Goal: Transaction & Acquisition: Purchase product/service

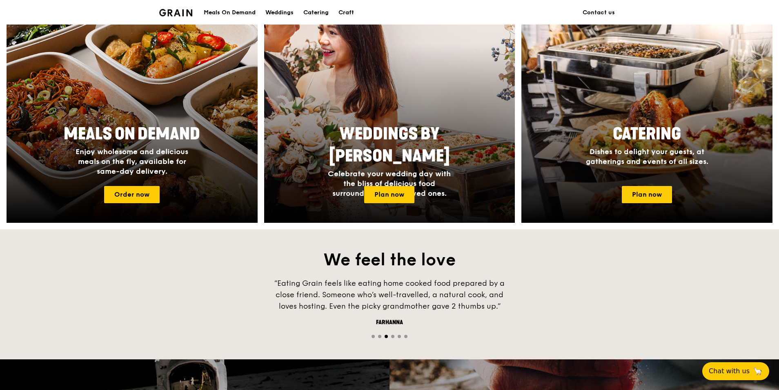
scroll to position [327, 0]
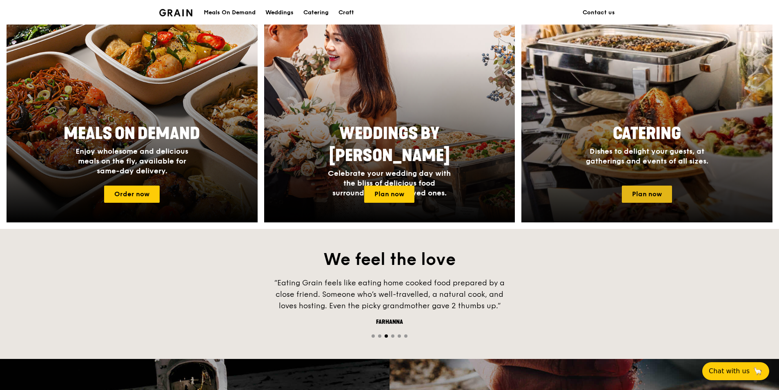
click at [644, 198] on link "Plan now" at bounding box center [647, 193] width 50 height 17
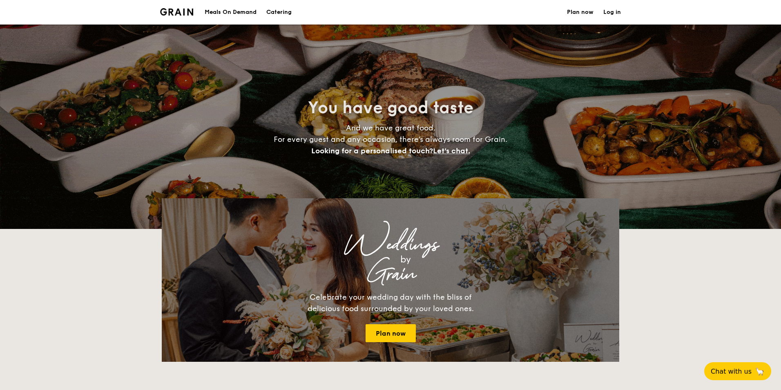
select select
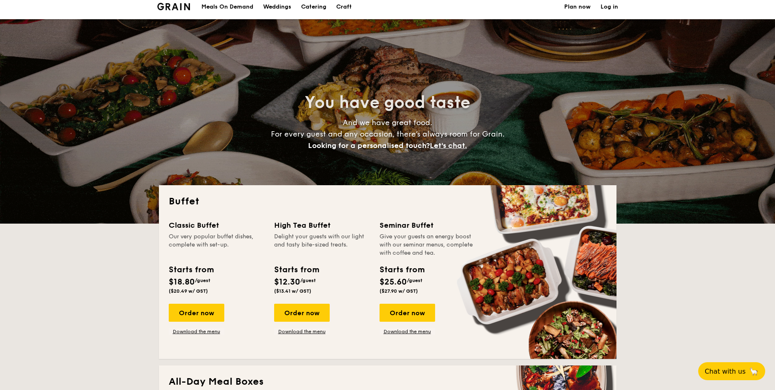
scroll to position [122, 0]
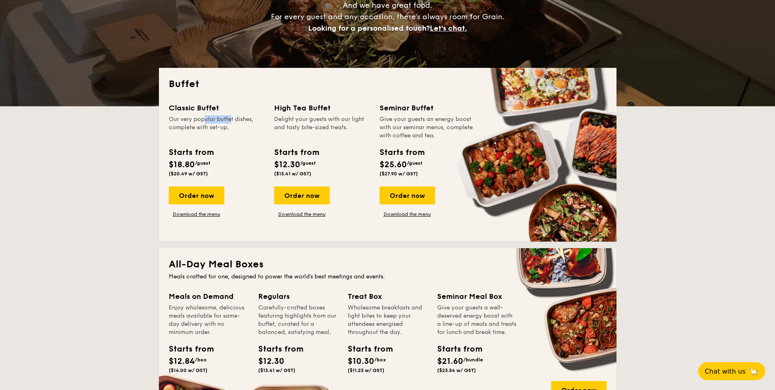
drag, startPoint x: 183, startPoint y: 115, endPoint x: 211, endPoint y: 116, distance: 28.6
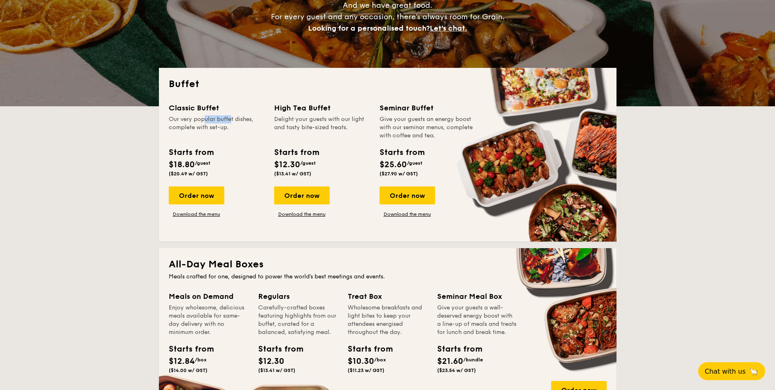
click at [211, 116] on div "Classic Buffet Our very popular buffet dishes, complete with set-up." at bounding box center [217, 121] width 96 height 38
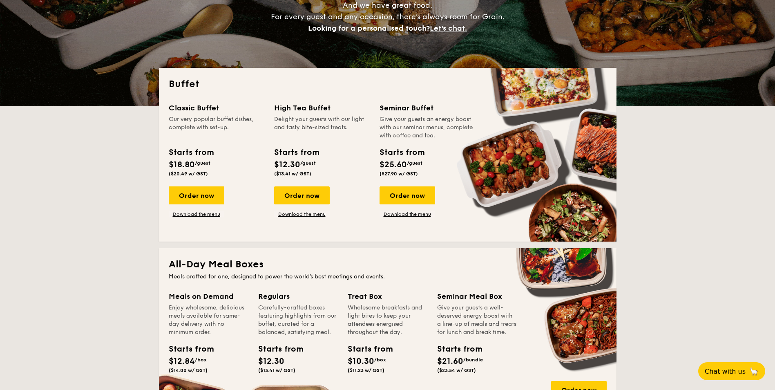
drag, startPoint x: 216, startPoint y: 122, endPoint x: 217, endPoint y: 128, distance: 6.2
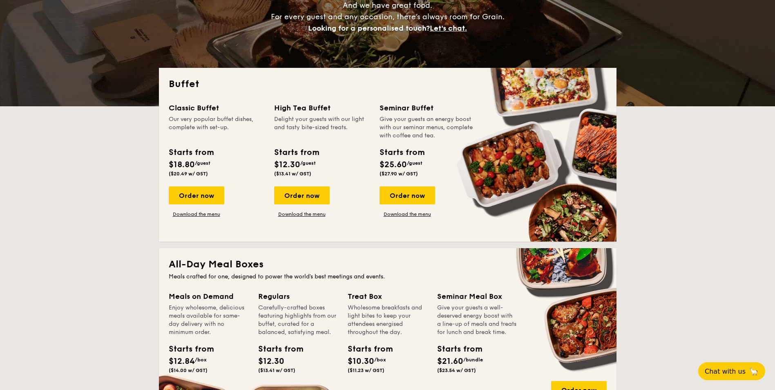
click at [217, 128] on div "Our very popular buffet dishes, complete with set-up." at bounding box center [217, 127] width 96 height 24
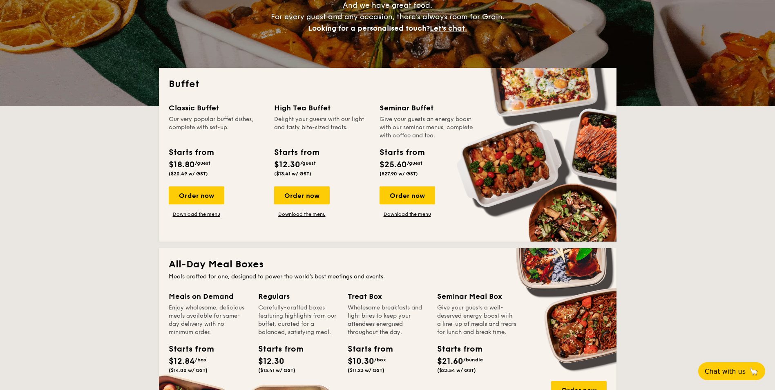
drag, startPoint x: 187, startPoint y: 150, endPoint x: 227, endPoint y: 160, distance: 41.0
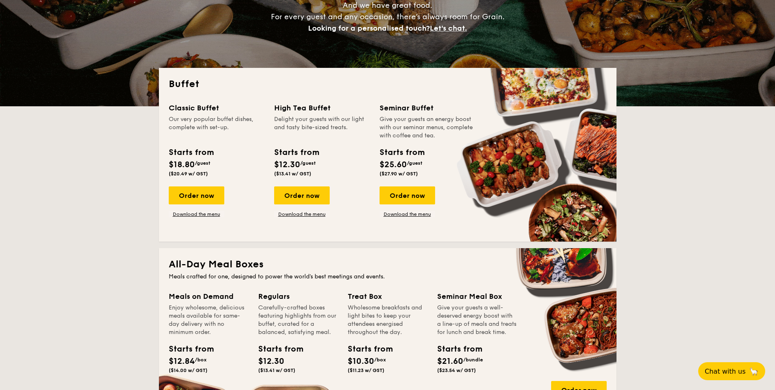
click at [227, 160] on div "Starts from $18.80 /guest ($20.49 w/ GST)" at bounding box center [216, 162] width 102 height 33
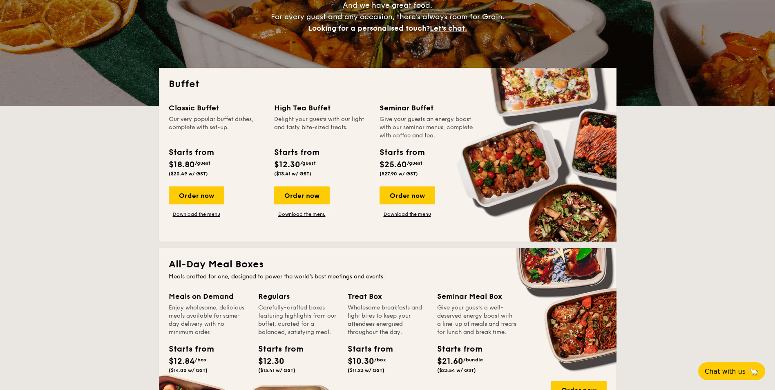
click at [225, 161] on div "Starts from $18.80 /guest ($20.49 w/ GST)" at bounding box center [216, 162] width 102 height 33
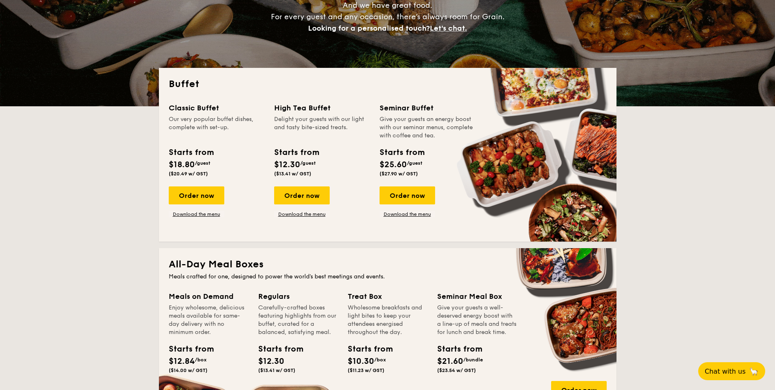
drag, startPoint x: 293, startPoint y: 143, endPoint x: 320, endPoint y: 157, distance: 30.5
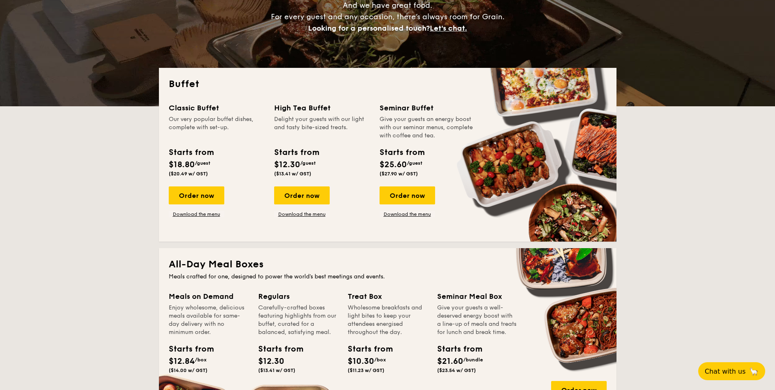
click at [320, 157] on div "High Tea Buffet Delight your guests with our light and tasty bite-sized treats.…" at bounding box center [322, 141] width 96 height 78
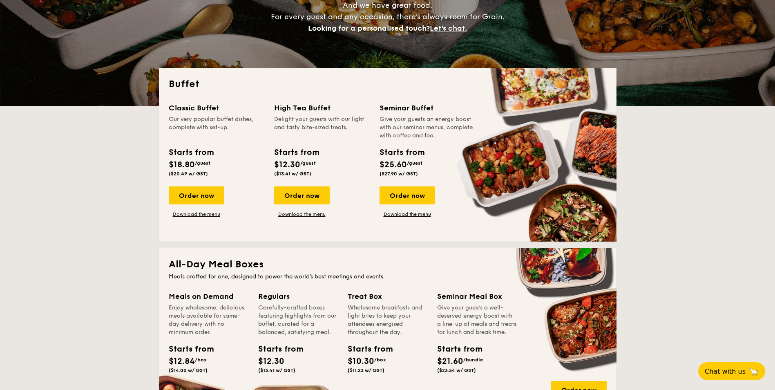
click at [320, 158] on div "Starts from $12.30 /guest ($13.41 w/ GST)" at bounding box center [296, 161] width 51 height 30
click at [303, 214] on link "Download the menu" at bounding box center [302, 214] width 56 height 7
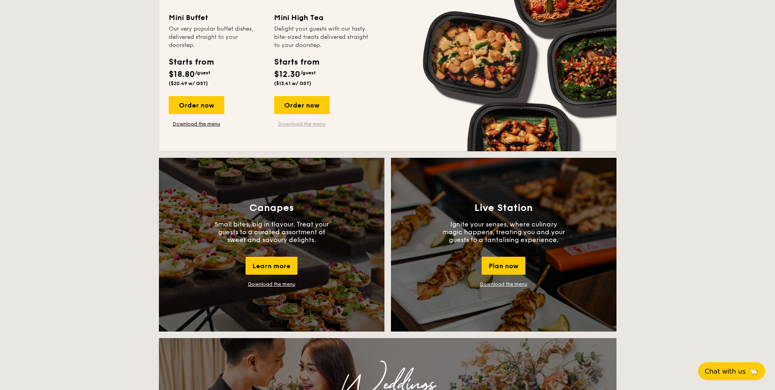
scroll to position [572, 0]
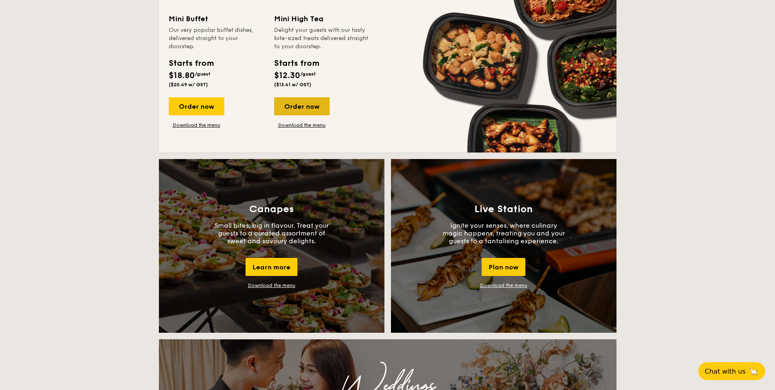
click at [314, 111] on div "Order now" at bounding box center [302, 106] width 56 height 18
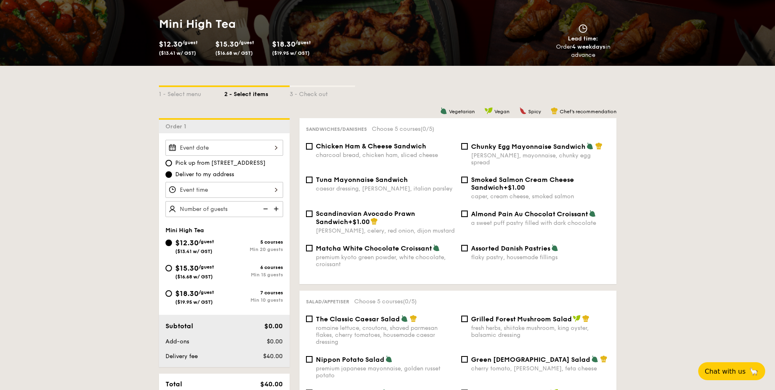
scroll to position [122, 0]
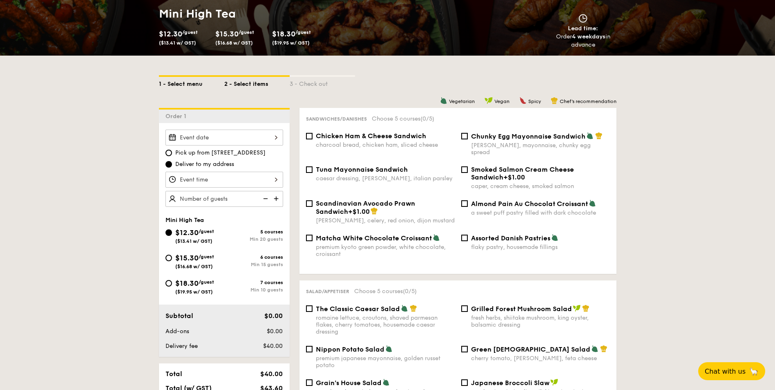
click at [186, 86] on div "1 - Select menu" at bounding box center [191, 82] width 65 height 11
select select
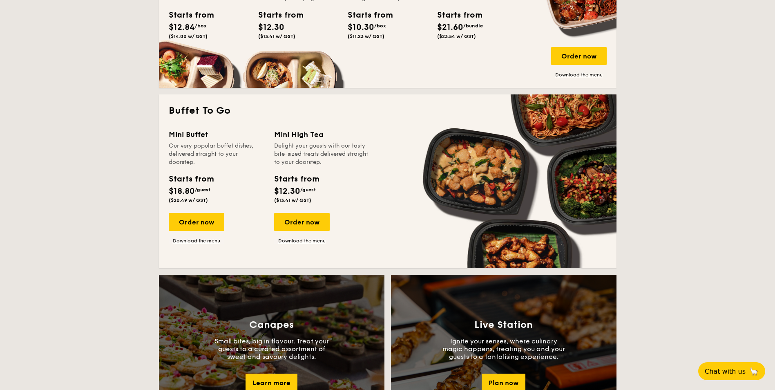
scroll to position [531, 0]
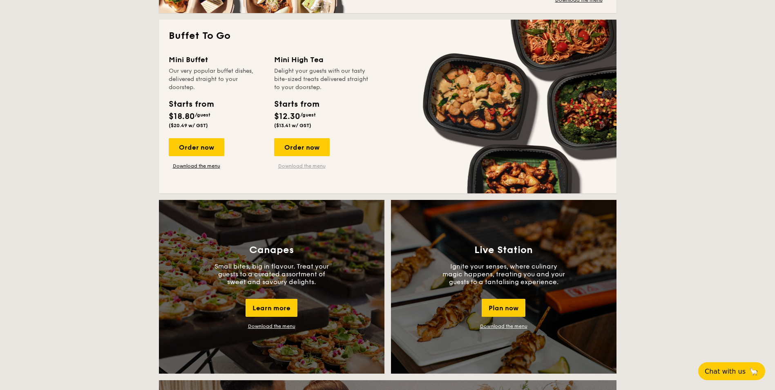
click at [312, 168] on link "Download the menu" at bounding box center [302, 166] width 56 height 7
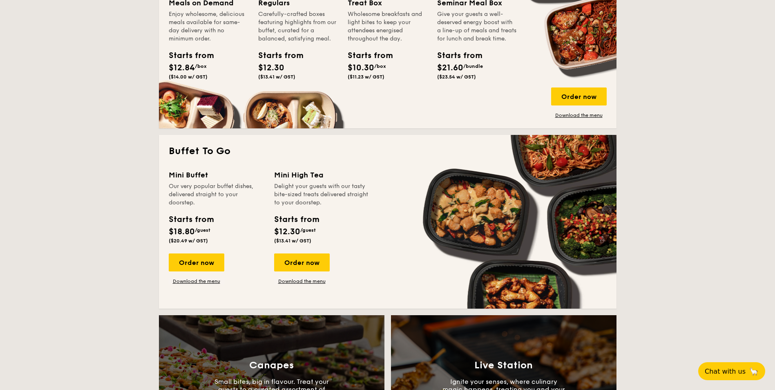
scroll to position [408, 0]
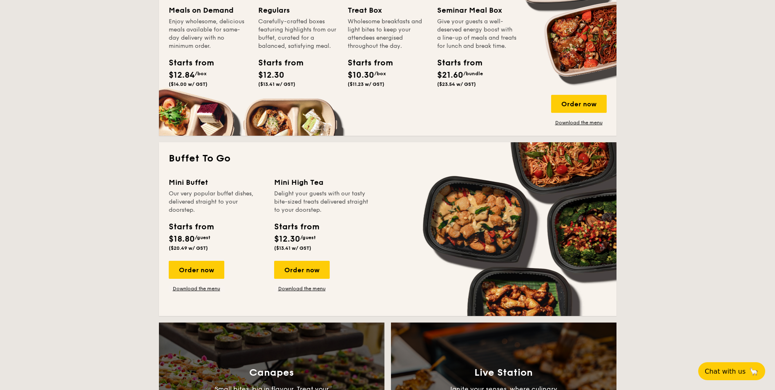
drag, startPoint x: 176, startPoint y: 182, endPoint x: 200, endPoint y: 186, distance: 24.8
click at [200, 186] on div "Mini Buffet" at bounding box center [217, 181] width 96 height 11
click at [223, 195] on div "Our very popular buffet dishes, delivered straight to your doorstep." at bounding box center [217, 201] width 96 height 24
drag, startPoint x: 203, startPoint y: 269, endPoint x: 243, endPoint y: 222, distance: 62.0
click at [241, 224] on div "Mini Buffet Our very popular buffet dishes, delivered straight to your doorstep…" at bounding box center [221, 233] width 105 height 115
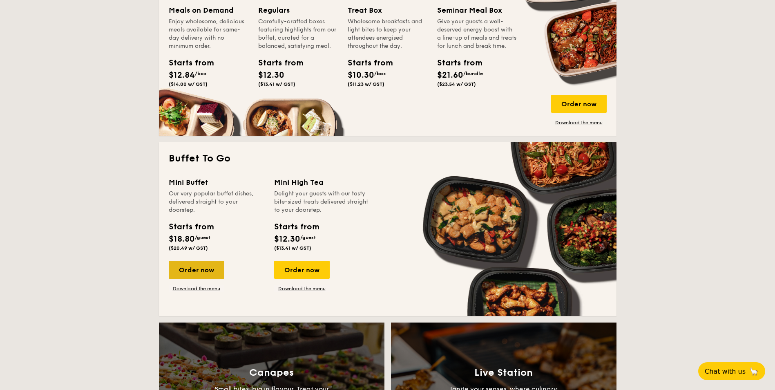
drag, startPoint x: 243, startPoint y: 222, endPoint x: 213, endPoint y: 272, distance: 58.3
click at [213, 272] on div "Order now" at bounding box center [197, 269] width 56 height 18
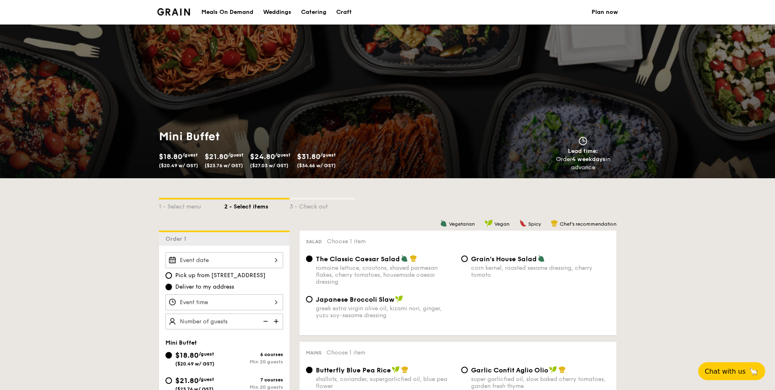
select select
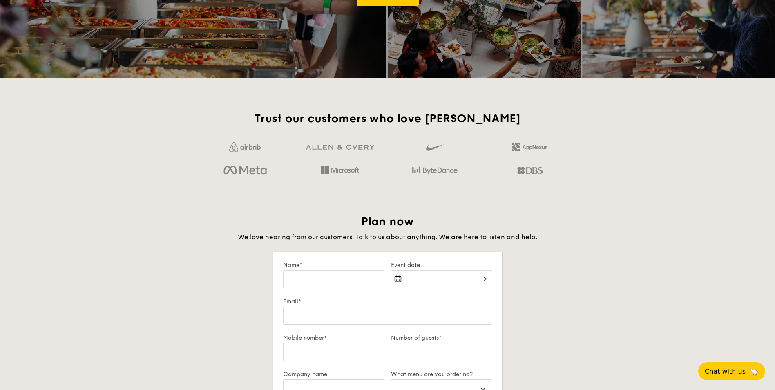
scroll to position [1162, 0]
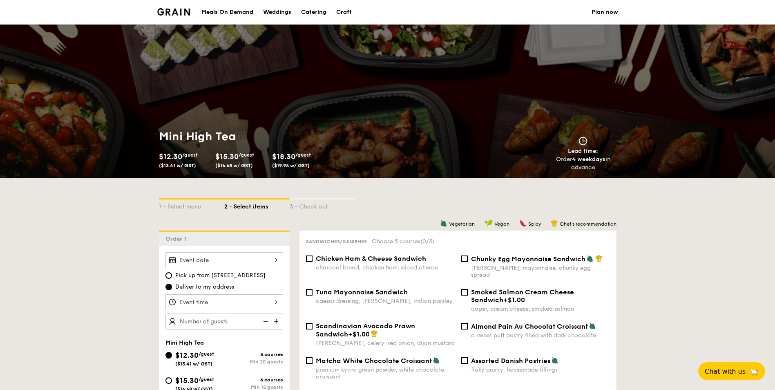
drag, startPoint x: 107, startPoint y: 2, endPoint x: 60, endPoint y: 40, distance: 60.7
click at [63, 25] on div "Meals On Demand Weddings Catering Craft Plan now Mini High Tea $12.30 /guest ($…" at bounding box center [387, 89] width 775 height 178
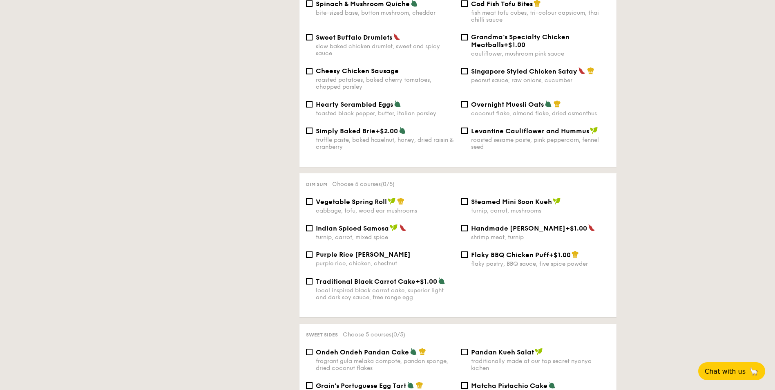
select select
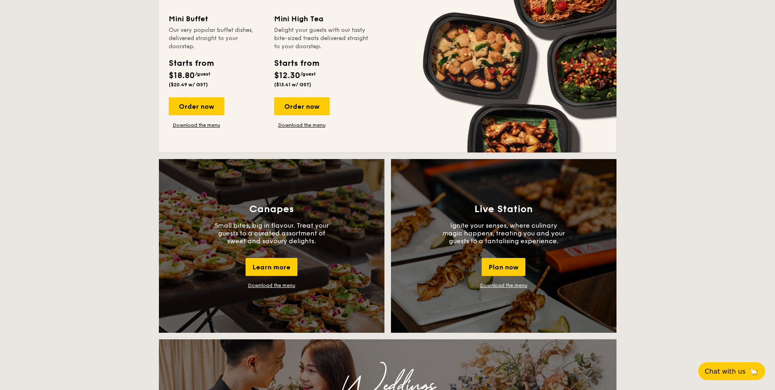
scroll to position [1284, 0]
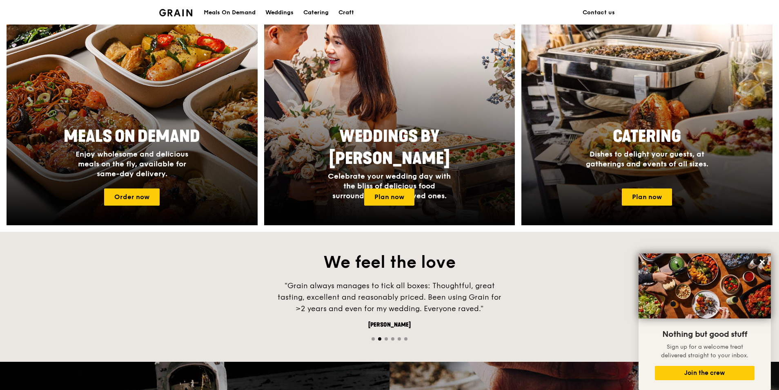
scroll to position [292, 0]
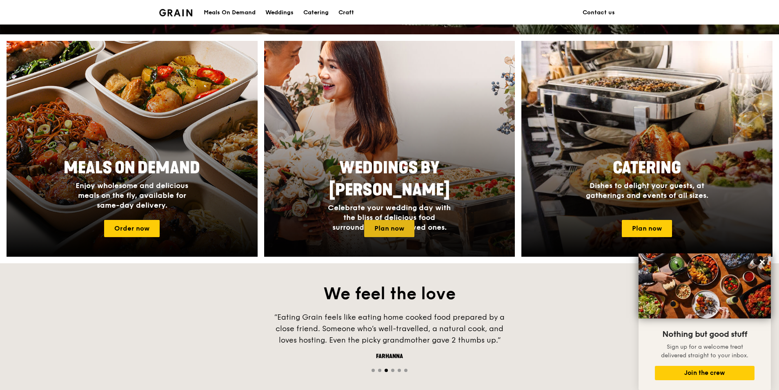
click at [401, 220] on link "Plan now" at bounding box center [389, 228] width 50 height 17
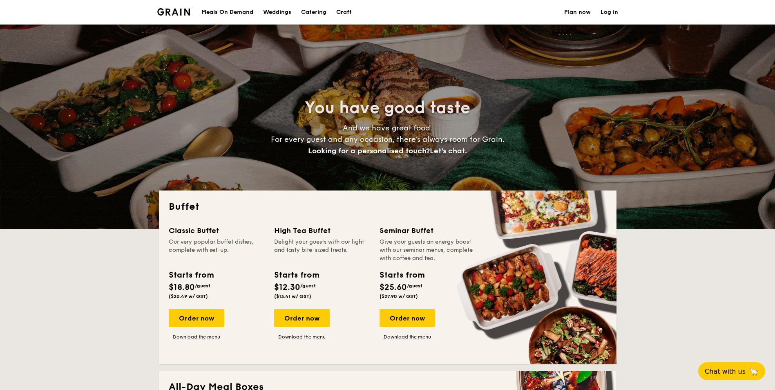
select select
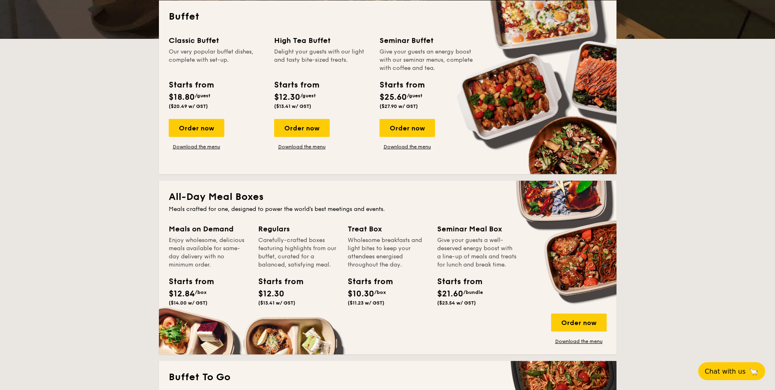
scroll to position [204, 0]
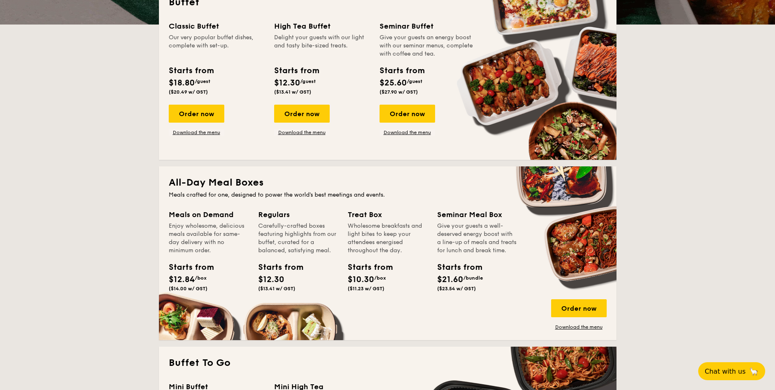
drag, startPoint x: 257, startPoint y: 28, endPoint x: 364, endPoint y: 31, distance: 107.4
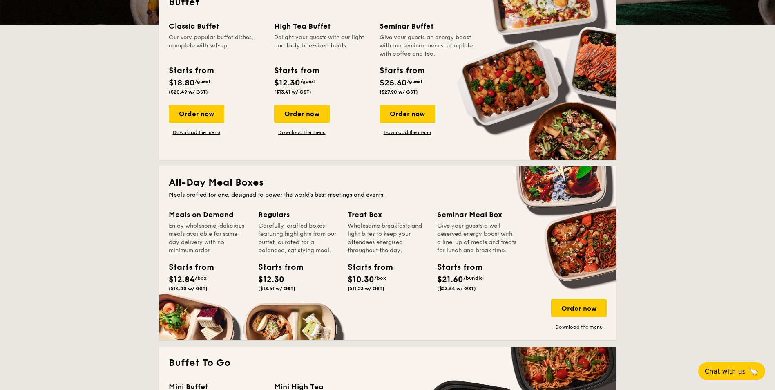
click at [364, 31] on div "Classic Buffet Our very popular buffet dishes, complete with set-up. Starts fro…" at bounding box center [388, 84] width 438 height 129
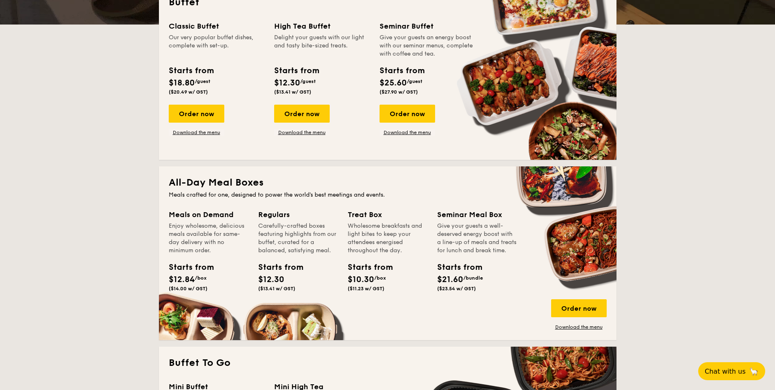
click at [361, 36] on div "Delight your guests with our light and tasty bite-sized treats." at bounding box center [322, 45] width 96 height 24
click at [313, 116] on div "Order now" at bounding box center [302, 114] width 56 height 18
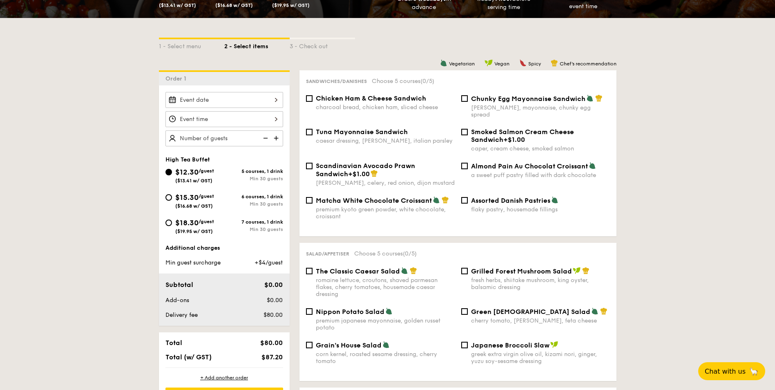
scroll to position [163, 0]
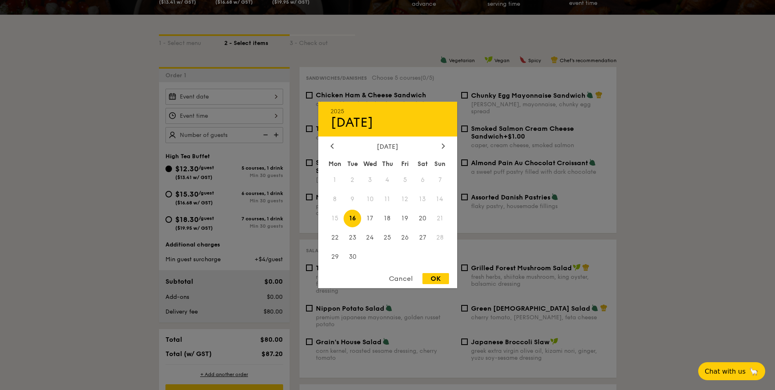
click at [264, 96] on div "2025 Sep 16 September 2025 Mon Tue Wed Thu Fri Sat Sun 1 2 3 4 5 6 7 8 9 10 11 …" at bounding box center [224, 97] width 118 height 16
click at [442, 145] on icon at bounding box center [442, 145] width 3 height 5
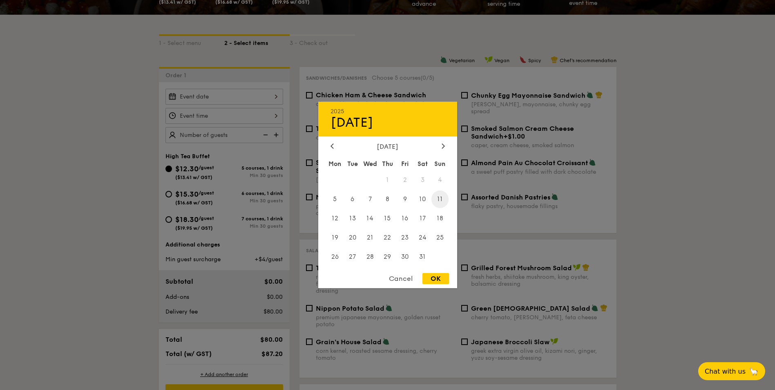
click at [441, 201] on span "11" at bounding box center [440, 199] width 18 height 18
click at [437, 280] on div "OK" at bounding box center [435, 278] width 27 height 11
type input "Jan 11, 2026"
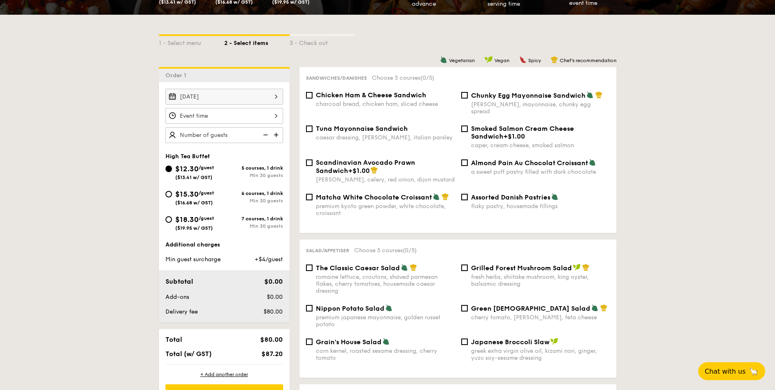
click at [267, 118] on div at bounding box center [224, 116] width 118 height 16
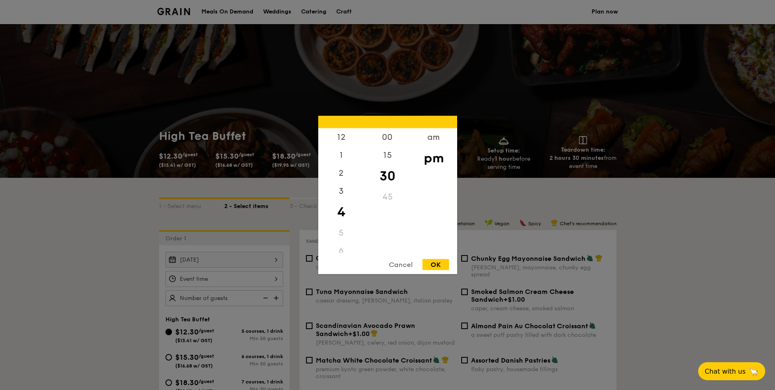
scroll to position [0, 0]
drag, startPoint x: 338, startPoint y: 157, endPoint x: 344, endPoint y: 232, distance: 74.9
click at [344, 232] on div "12 1 2 3 4 5 6 7 8 9 10 11" at bounding box center [341, 190] width 46 height 125
drag, startPoint x: 344, startPoint y: 232, endPoint x: 339, endPoint y: 247, distance: 16.3
click at [339, 247] on div "6" at bounding box center [341, 251] width 46 height 18
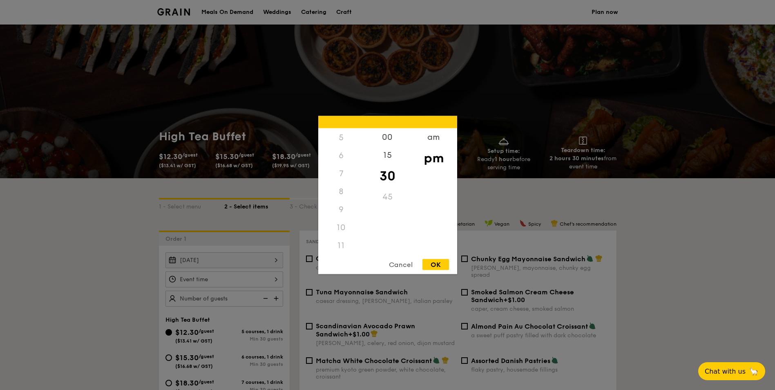
scroll to position [97, 0]
click at [342, 209] on div "9" at bounding box center [341, 208] width 46 height 18
click at [343, 206] on div "9" at bounding box center [341, 208] width 46 height 18
click at [344, 182] on div "8" at bounding box center [341, 190] width 46 height 18
drag, startPoint x: 436, startPoint y: 155, endPoint x: 432, endPoint y: 134, distance: 21.3
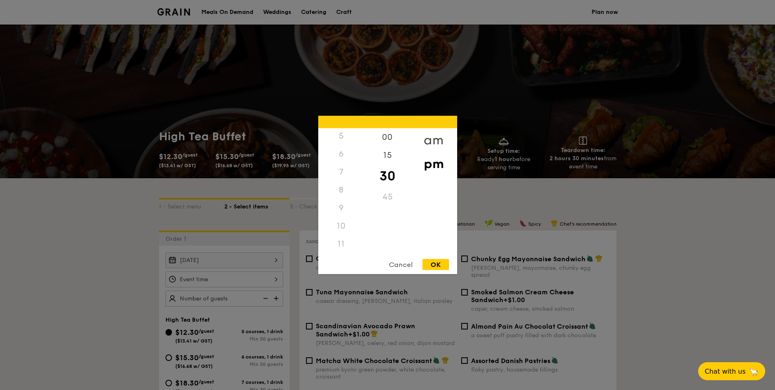
click at [436, 154] on div "pm" at bounding box center [433, 164] width 46 height 24
click at [431, 130] on div "am" at bounding box center [433, 140] width 46 height 24
click at [343, 211] on div "9" at bounding box center [341, 211] width 46 height 24
click at [388, 176] on div "30" at bounding box center [387, 176] width 46 height 24
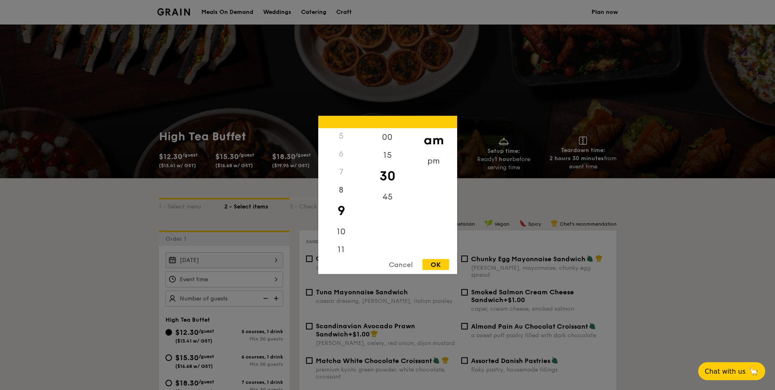
click at [437, 264] on div "OK" at bounding box center [435, 264] width 27 height 11
type input "9:30AM"
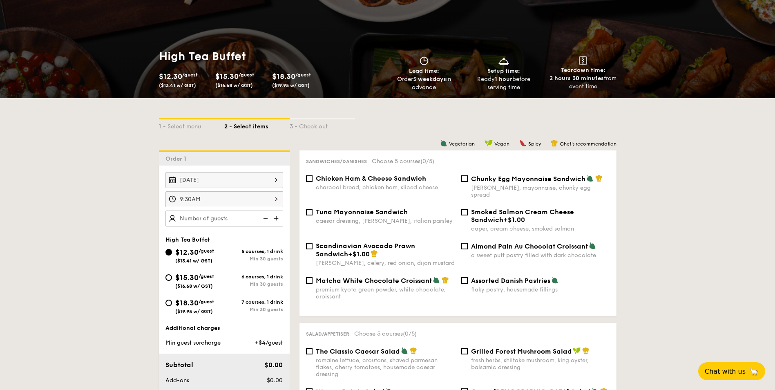
scroll to position [82, 0]
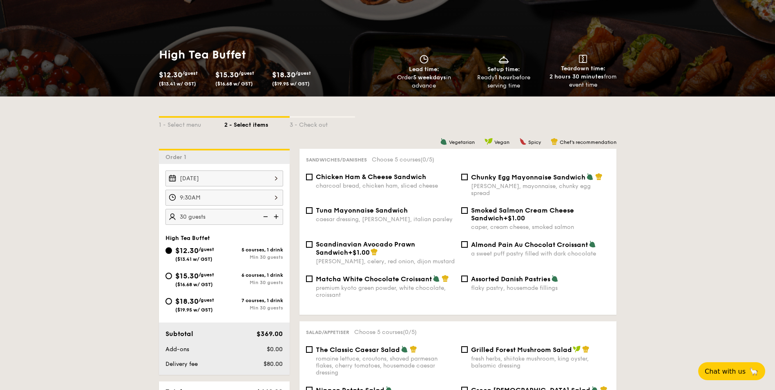
click at [267, 217] on img at bounding box center [264, 217] width 12 height 16
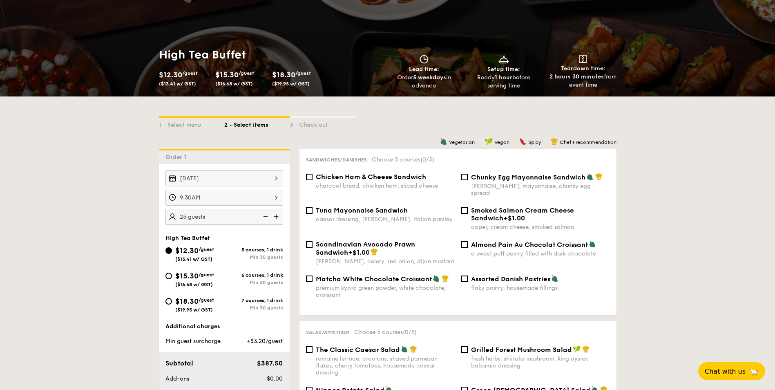
click at [267, 217] on img at bounding box center [264, 217] width 12 height 16
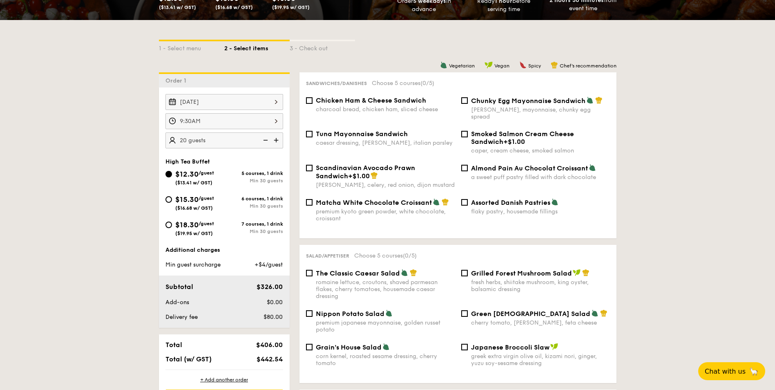
scroll to position [163, 0]
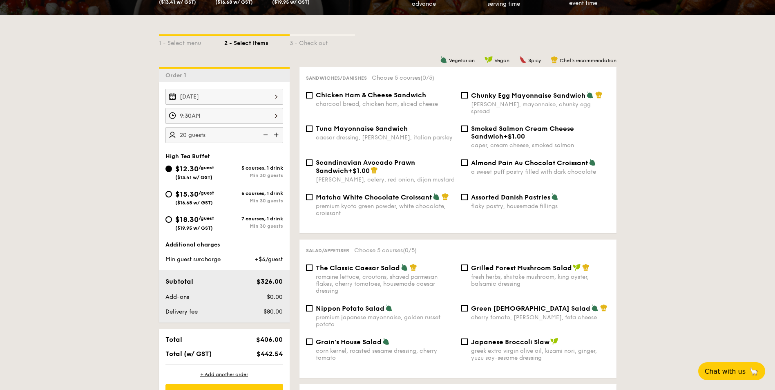
click at [279, 133] on img at bounding box center [277, 135] width 12 height 16
click at [263, 138] on img at bounding box center [264, 135] width 12 height 16
click at [278, 135] on img at bounding box center [277, 135] width 12 height 16
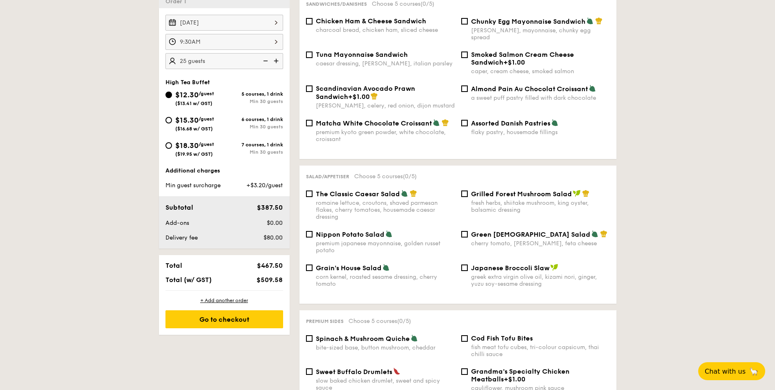
scroll to position [245, 0]
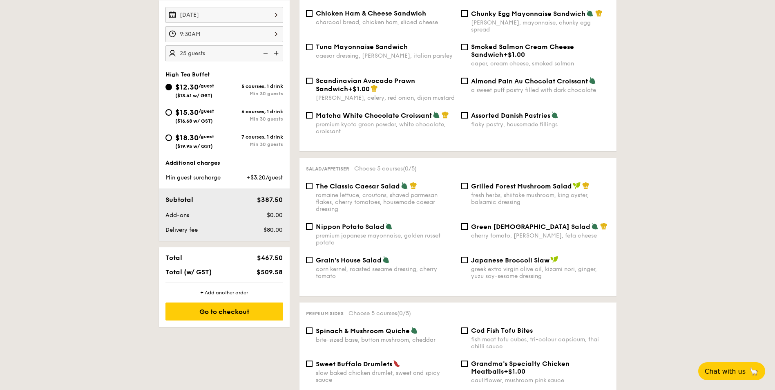
drag, startPoint x: 173, startPoint y: 183, endPoint x: 230, endPoint y: 183, distance: 57.2
click at [230, 183] on div "Additional charges Min guest surcharge +$3.20/guest Subtotal $387.50 Add-ons $0…" at bounding box center [224, 200] width 131 height 82
drag, startPoint x: 227, startPoint y: 176, endPoint x: 172, endPoint y: 179, distance: 54.8
click at [172, 179] on div "Min guest surcharge" at bounding box center [199, 178] width 74 height 8
drag, startPoint x: 172, startPoint y: 179, endPoint x: 178, endPoint y: 184, distance: 7.5
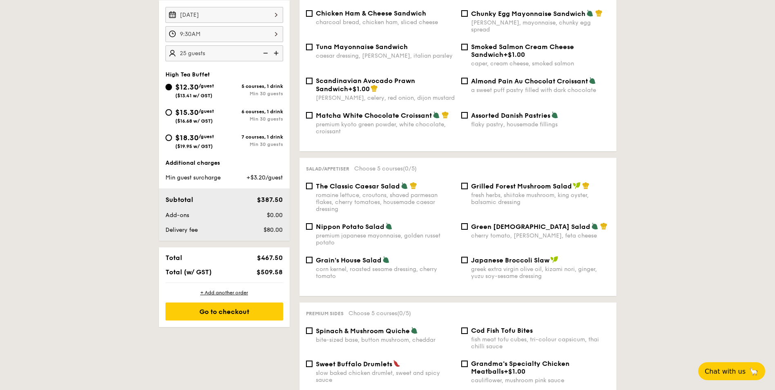
click at [178, 184] on div "Additional charges Min guest surcharge +$3.20/guest Subtotal $387.50 Add-ons $0…" at bounding box center [224, 200] width 131 height 82
drag, startPoint x: 264, startPoint y: 199, endPoint x: 283, endPoint y: 200, distance: 19.2
click at [283, 200] on div "$387.50" at bounding box center [261, 200] width 50 height 10
drag, startPoint x: 283, startPoint y: 200, endPoint x: 282, endPoint y: 207, distance: 6.2
click at [282, 207] on div "Subtotal $387.50 Add-ons $0.00 Delivery fee $80.00" at bounding box center [224, 214] width 131 height 52
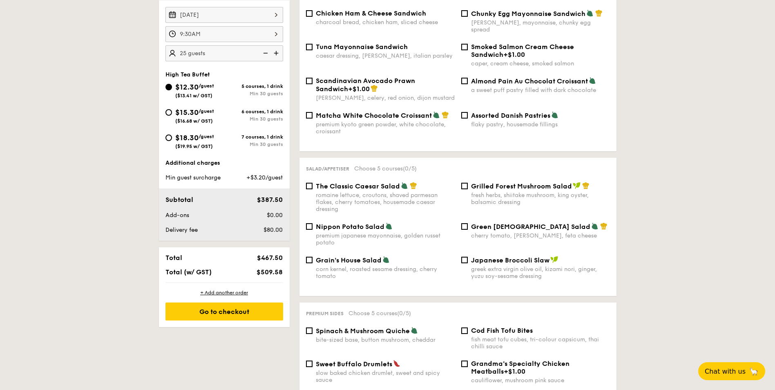
drag, startPoint x: 263, startPoint y: 204, endPoint x: 278, endPoint y: 204, distance: 15.1
click at [278, 204] on div "$387.50" at bounding box center [261, 200] width 50 height 10
click at [279, 207] on div "Subtotal $387.50 Add-ons $0.00 Delivery fee $80.00" at bounding box center [224, 214] width 131 height 52
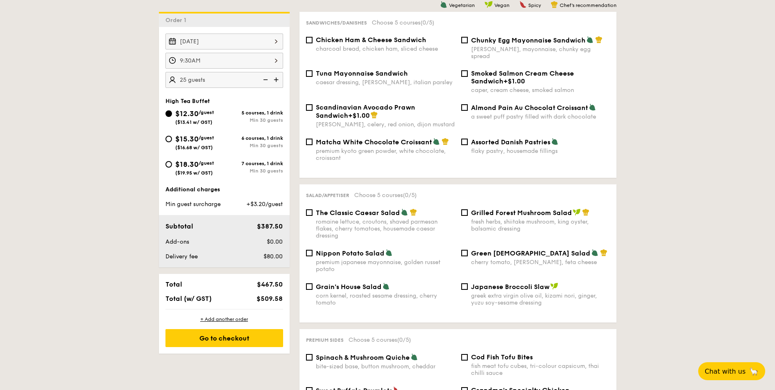
scroll to position [204, 0]
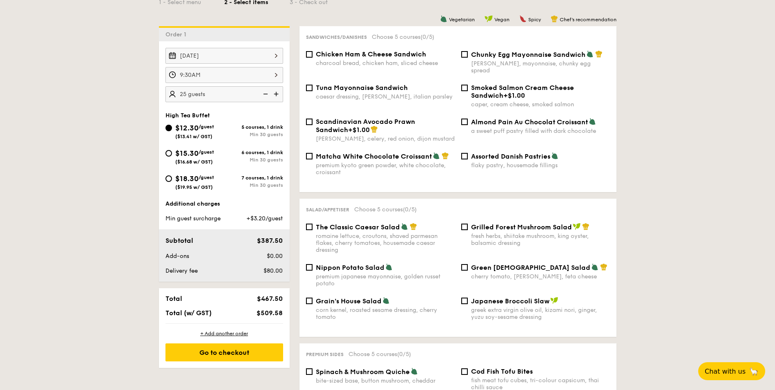
click at [276, 91] on img at bounding box center [277, 94] width 12 height 16
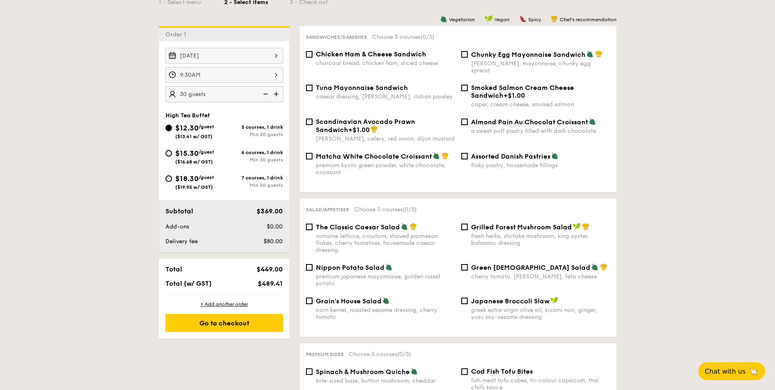
click at [263, 89] on img at bounding box center [264, 94] width 12 height 16
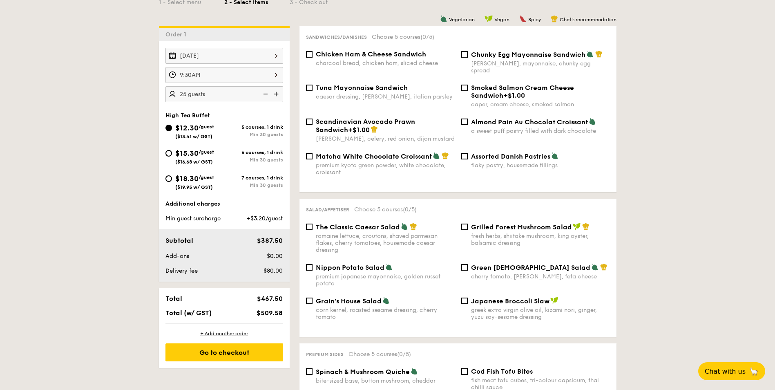
click at [274, 92] on img at bounding box center [277, 94] width 12 height 16
type input "30 guests"
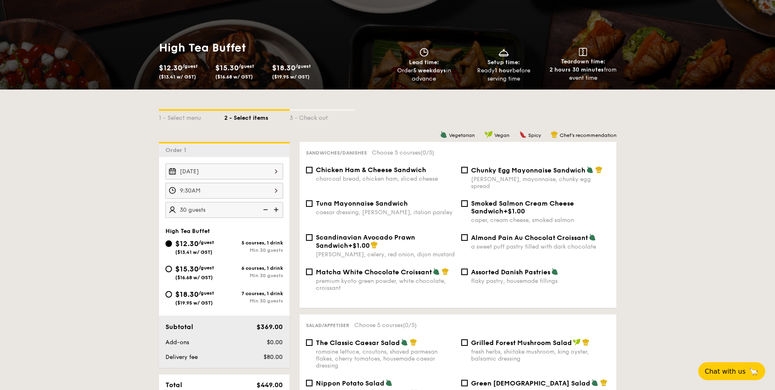
scroll to position [82, 0]
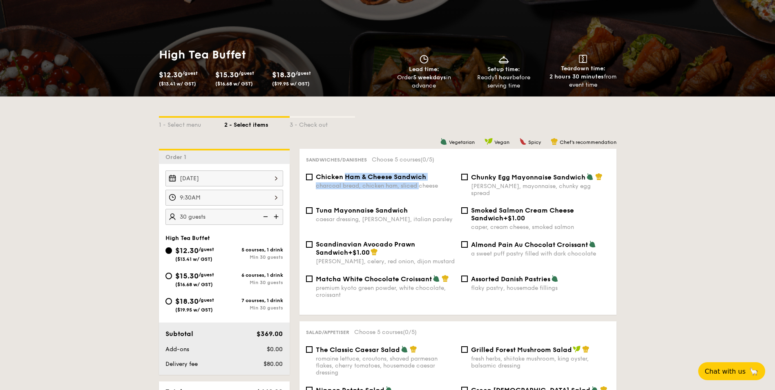
drag, startPoint x: 344, startPoint y: 176, endPoint x: 420, endPoint y: 181, distance: 76.5
click at [420, 181] on div "Chicken Ham & Cheese Sandwich charcoal bread, chicken ham, sliced cheese" at bounding box center [385, 181] width 139 height 16
drag, startPoint x: 420, startPoint y: 181, endPoint x: 399, endPoint y: 188, distance: 22.5
click at [399, 188] on div "charcoal bread, chicken ham, sliced cheese" at bounding box center [385, 185] width 139 height 7
click at [312, 180] on input "Chicken Ham & Cheese Sandwich charcoal bread, chicken ham, sliced cheese" at bounding box center [309, 177] width 7 height 7
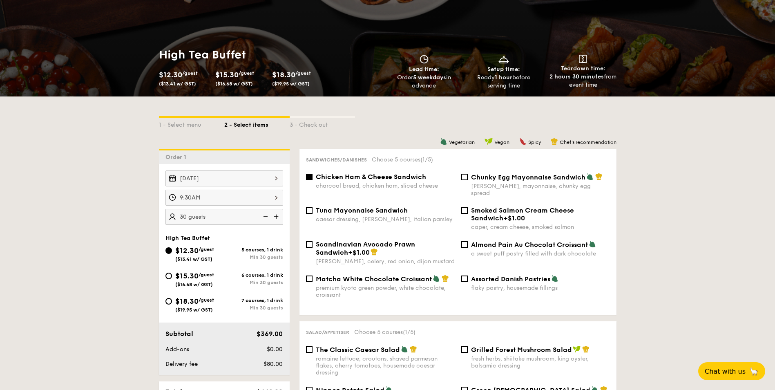
click at [385, 174] on span "Chicken Ham & Cheese Sandwich" at bounding box center [371, 177] width 110 height 8
click at [312, 174] on input "Chicken Ham & Cheese Sandwich charcoal bread, chicken ham, sliced cheese" at bounding box center [309, 177] width 7 height 7
click at [396, 176] on span "Chicken Ham & Cheese Sandwich" at bounding box center [371, 177] width 110 height 8
click at [312, 176] on input "Chicken Ham & Cheese Sandwich charcoal bread, chicken ham, sliced cheese" at bounding box center [309, 177] width 7 height 7
checkbox input "true"
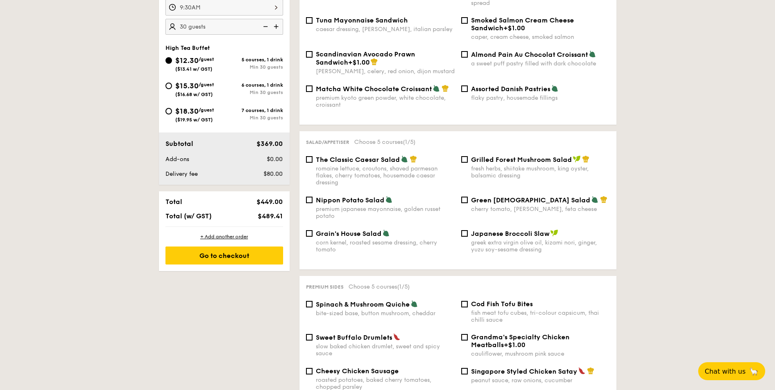
scroll to position [286, 0]
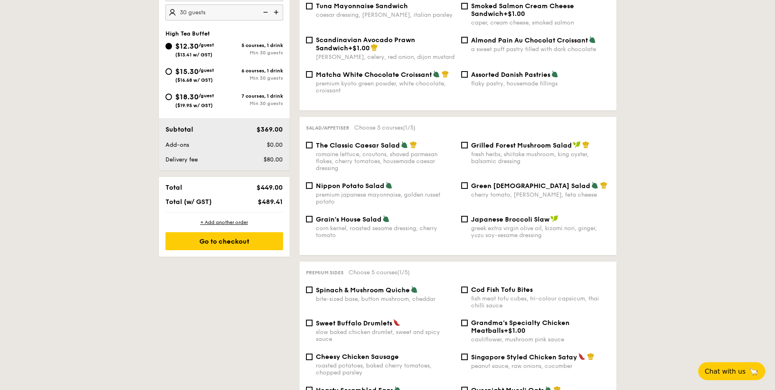
click at [369, 191] on div "premium japanese mayonnaise, golden russet potato" at bounding box center [385, 198] width 139 height 14
click at [312, 189] on input "Nippon Potato Salad premium japanese mayonnaise, golden russet potato" at bounding box center [309, 185] width 7 height 7
checkbox input "true"
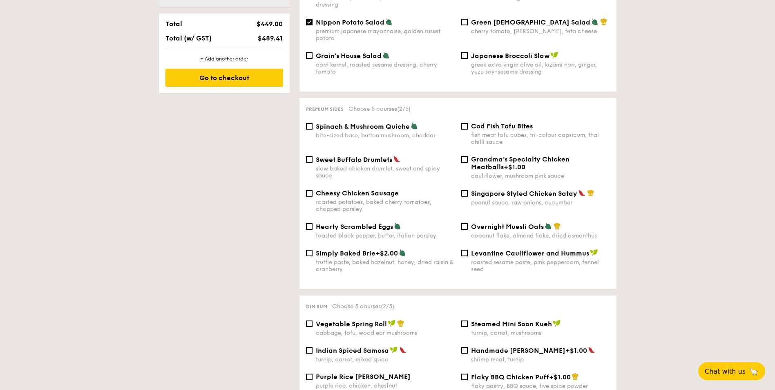
scroll to position [367, 0]
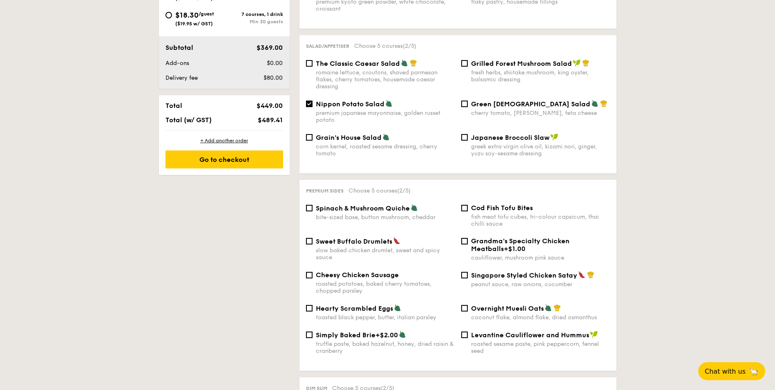
click at [479, 271] on span "Singapore Styled Chicken Satay" at bounding box center [524, 275] width 106 height 8
click at [467, 272] on input "Singapore Styled Chicken Satay peanut sauce, raw onions, cucumber" at bounding box center [464, 275] width 7 height 7
checkbox input "true"
click at [316, 280] on div "roasted potatoes, baked cherry tomatoes, chopped parsley" at bounding box center [385, 287] width 139 height 14
click at [312, 273] on input "Cheesy Chicken Sausage roasted potatoes, baked cherry tomatoes, chopped parsley" at bounding box center [309, 275] width 7 height 7
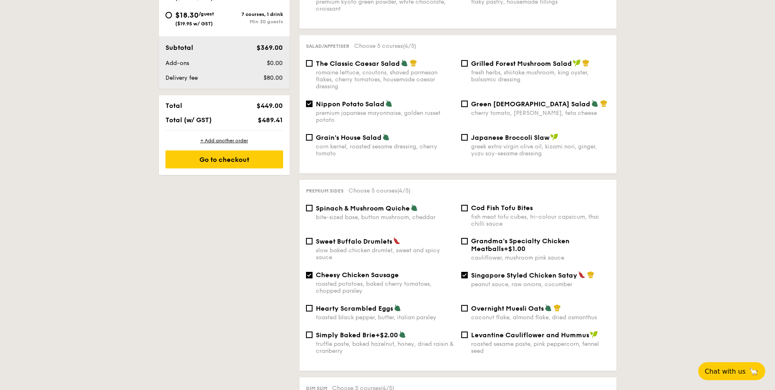
click at [326, 271] on span "Cheesy Chicken Sausage" at bounding box center [357, 275] width 83 height 8
click at [312, 272] on input "Cheesy Chicken Sausage roasted potatoes, baked cherry tomatoes, chopped parsley" at bounding box center [309, 275] width 7 height 7
checkbox input "false"
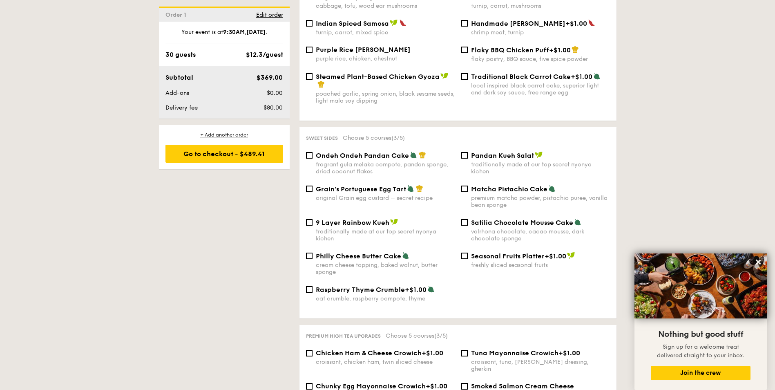
scroll to position [735, 0]
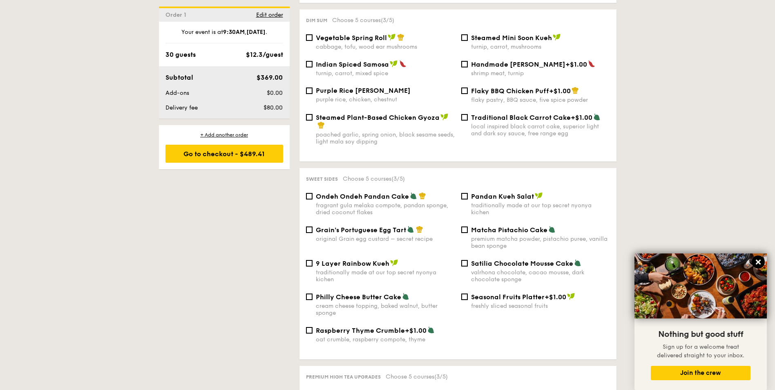
click at [756, 260] on icon at bounding box center [757, 261] width 5 height 5
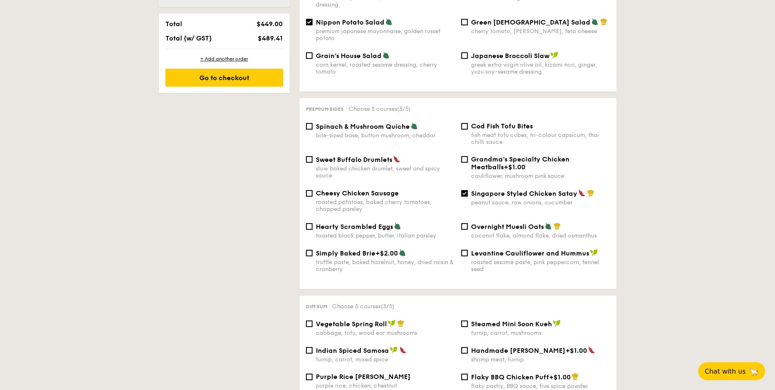
scroll to position [367, 0]
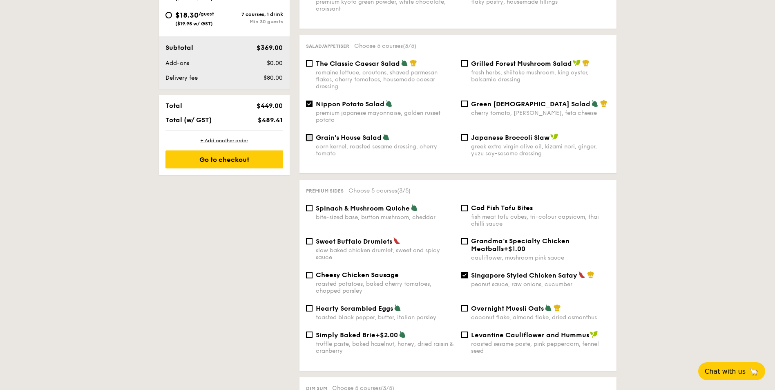
click at [307, 134] on input "Grain's House Salad corn kernel, roasted sesame dressing, cherry tomato" at bounding box center [309, 137] width 7 height 7
click at [312, 133] on div "Grain's House Salad corn kernel, roasted sesame dressing, cherry tomato" at bounding box center [380, 145] width 155 height 24
click at [308, 134] on input "Grain's House Salad corn kernel, roasted sesame dressing, cherry tomato" at bounding box center [309, 137] width 7 height 7
checkbox input "false"
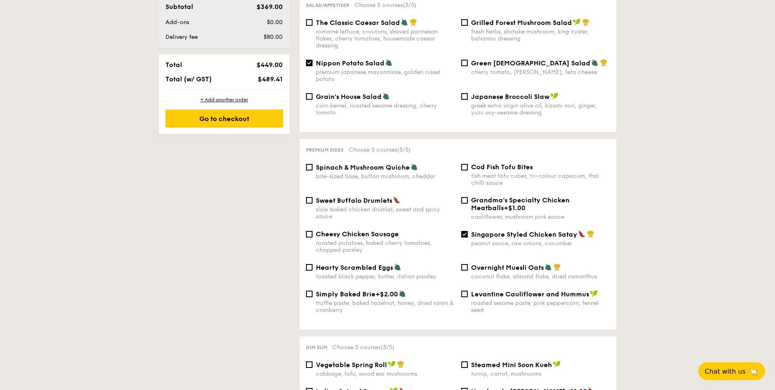
click at [508, 163] on span "Cod Fish Tofu Bites" at bounding box center [502, 167] width 62 height 8
click at [467, 164] on input "Cod Fish Tofu Bites fish meat tofu cubes, tri-colour capsicum, thai chilli sauce" at bounding box center [464, 167] width 7 height 7
click at [508, 163] on span "Cod Fish Tofu Bites" at bounding box center [502, 167] width 62 height 8
click at [467, 164] on input "Cod Fish Tofu Bites fish meat tofu cubes, tri-colour capsicum, thai chilli sauce" at bounding box center [464, 167] width 7 height 7
checkbox input "false"
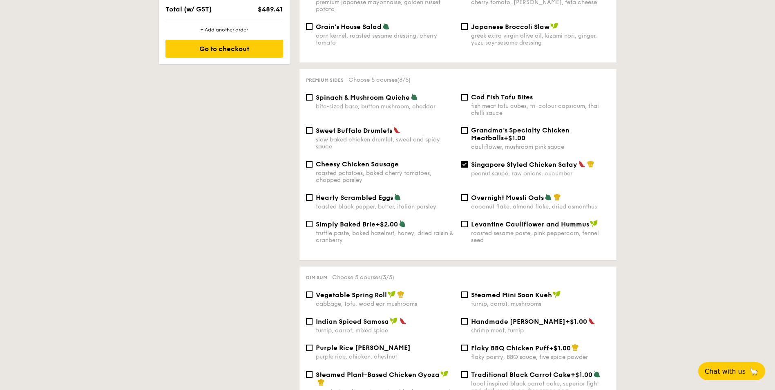
scroll to position [531, 0]
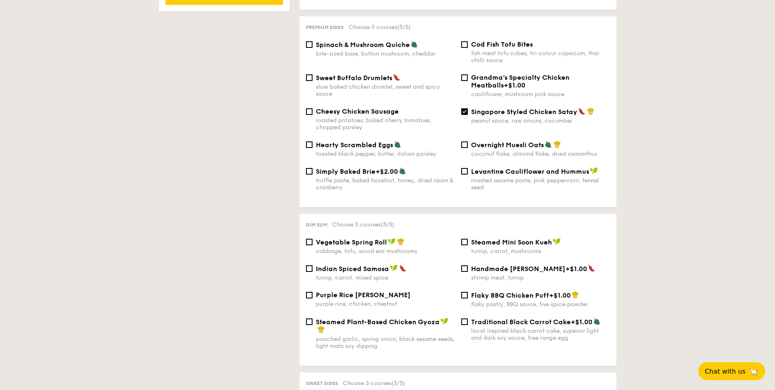
click at [525, 247] on div "turnip, carrot, mushrooms" at bounding box center [540, 250] width 139 height 7
click at [467, 241] on input "Steamed Mini Soon Kueh turnip, carrot, mushrooms" at bounding box center [464, 241] width 7 height 7
checkbox input "true"
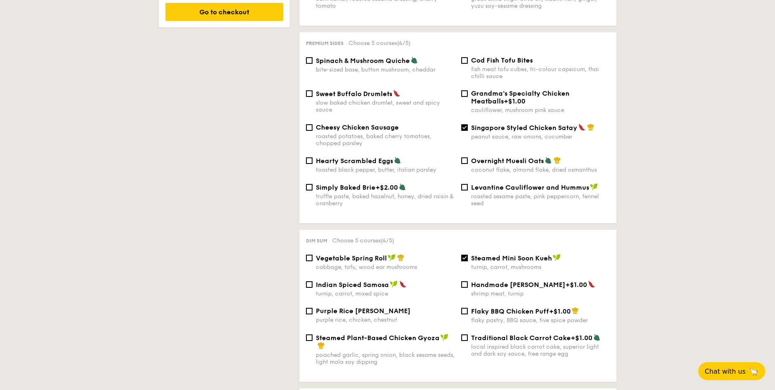
scroll to position [490, 0]
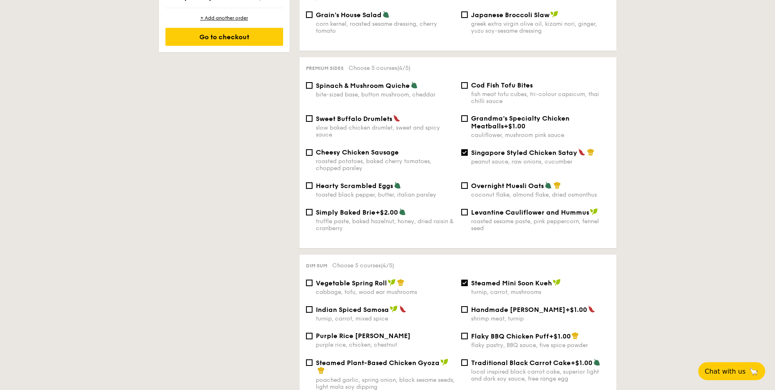
click at [352, 158] on div "roasted potatoes, baked cherry tomatoes, chopped parsley" at bounding box center [385, 165] width 139 height 14
click at [312, 151] on input "Cheesy Chicken Sausage roasted potatoes, baked cherry tomatoes, chopped parsley" at bounding box center [309, 152] width 7 height 7
checkbox input "true"
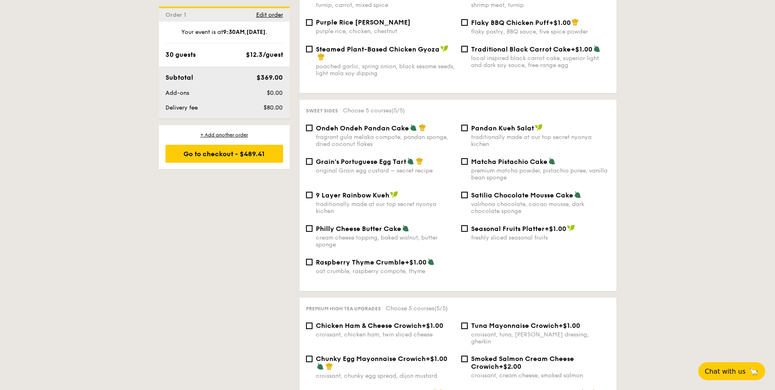
scroll to position [735, 0]
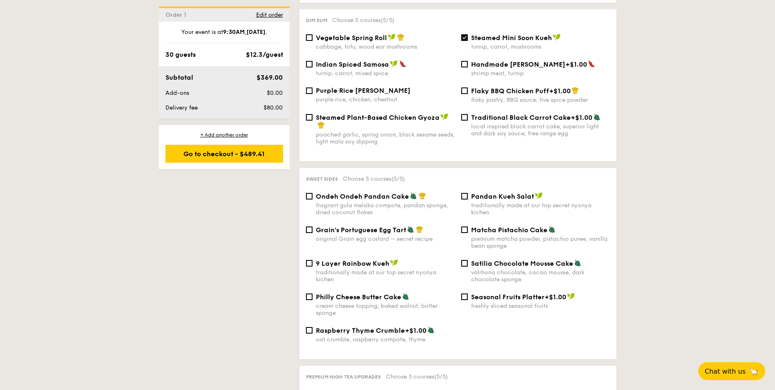
click at [309, 193] on div "Ondeh Ondeh Pandan Cake fragrant gula melaka compote, pandan sponge, dried coco…" at bounding box center [380, 204] width 155 height 24
click at [311, 193] on input "Ondeh Ondeh Pandan Cake fragrant gula melaka compote, pandan sponge, dried coco…" at bounding box center [309, 196] width 7 height 7
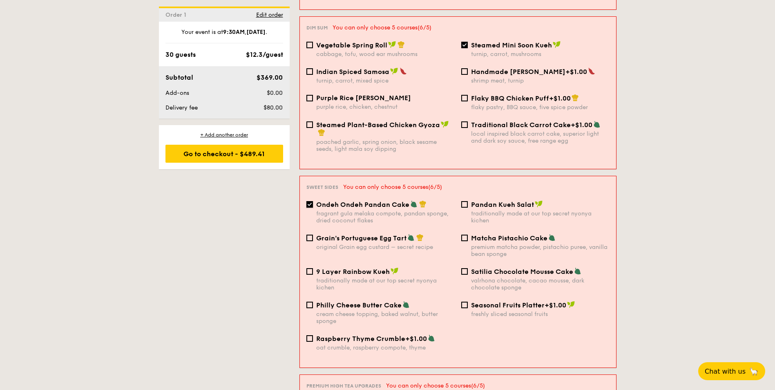
click at [309, 201] on input "Ondeh Ondeh Pandan Cake fragrant gula melaka compote, pandan sponge, dried coco…" at bounding box center [309, 204] width 7 height 7
checkbox input "false"
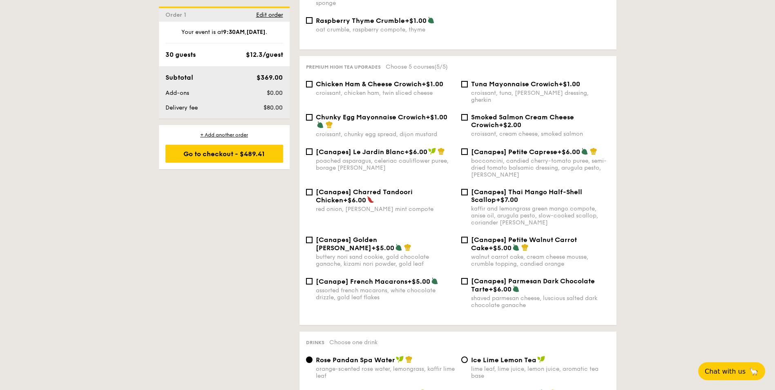
scroll to position [1062, 0]
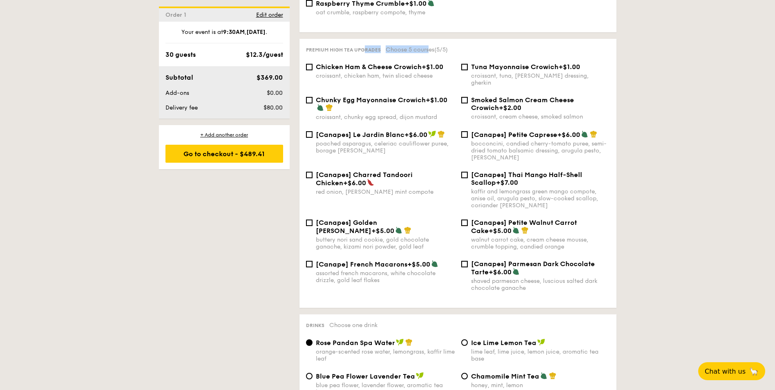
drag, startPoint x: 341, startPoint y: 44, endPoint x: 405, endPoint y: 44, distance: 64.1
click at [405, 45] on div "Premium high tea upgrades Choose 5 courses (5/5)" at bounding box center [458, 49] width 304 height 8
drag, startPoint x: 405, startPoint y: 44, endPoint x: 400, endPoint y: 45, distance: 5.0
click at [400, 46] on span "Choose 5 courses (5/5)" at bounding box center [416, 49] width 62 height 7
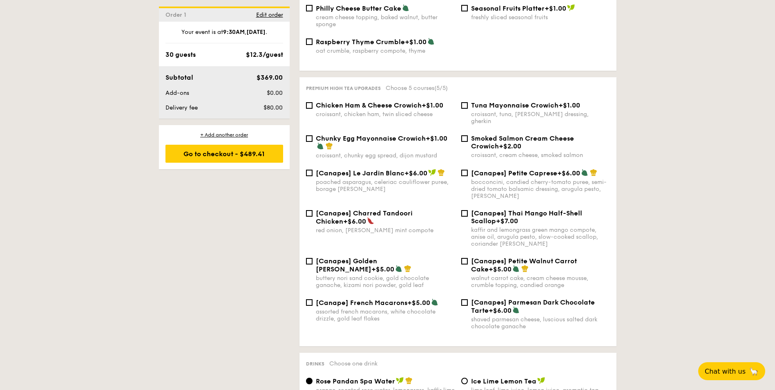
scroll to position [1021, 0]
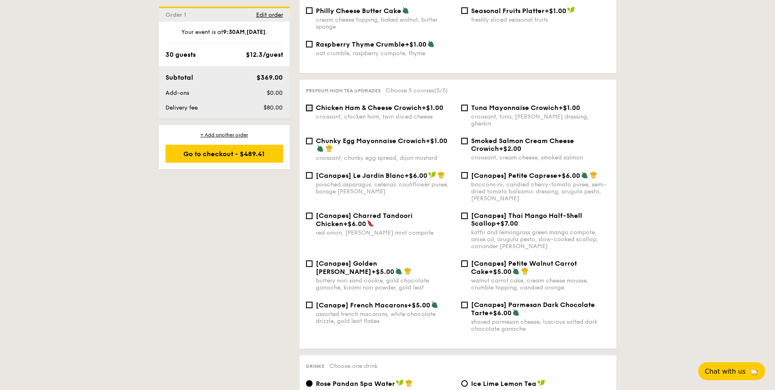
click at [310, 105] on input "Chicken Ham & Cheese Crowich +$1.00 croissant, chicken ham, twin sliced cheese" at bounding box center [309, 108] width 7 height 7
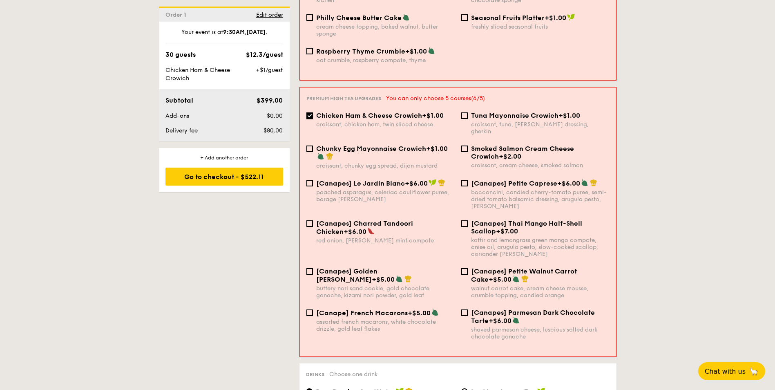
click at [310, 112] on input "Chicken Ham & Cheese Crowich +$1.00 croissant, chicken ham, twin sliced cheese" at bounding box center [309, 115] width 7 height 7
checkbox input "false"
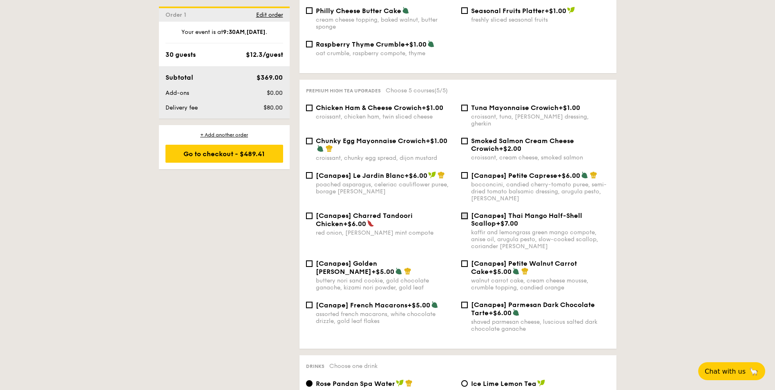
click at [463, 212] on input "[Canapes] Thai Mango Half-Shell Scallop +$7.00 kaffir and lemongrass green mang…" at bounding box center [464, 215] width 7 height 7
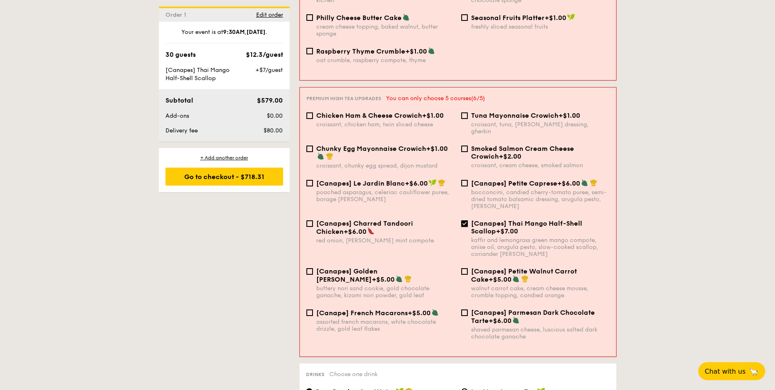
click at [463, 220] on input "[Canapes] Thai Mango Half-Shell Scallop +$7.00 kaffir and lemongrass green mang…" at bounding box center [464, 223] width 7 height 7
checkbox input "false"
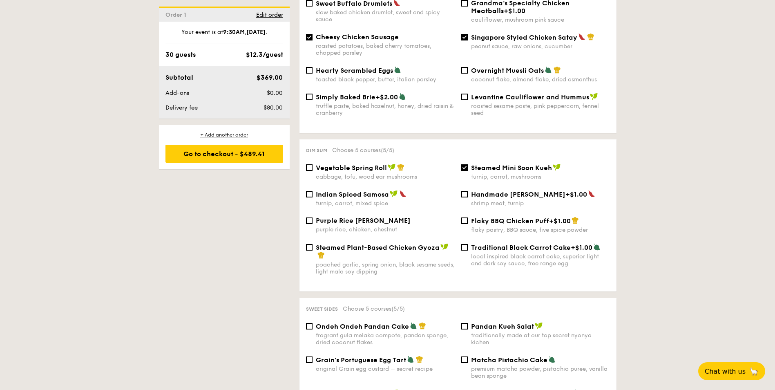
scroll to position [531, 0]
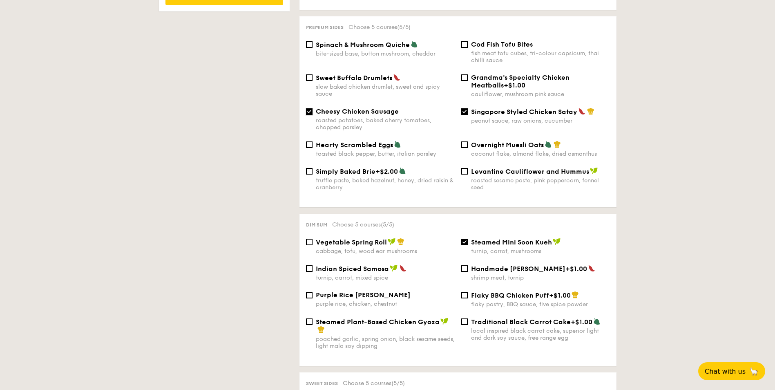
click at [312, 108] on input "Cheesy Chicken Sausage roasted potatoes, baked cherry tomatoes, chopped parsley" at bounding box center [309, 111] width 7 height 7
checkbox input "false"
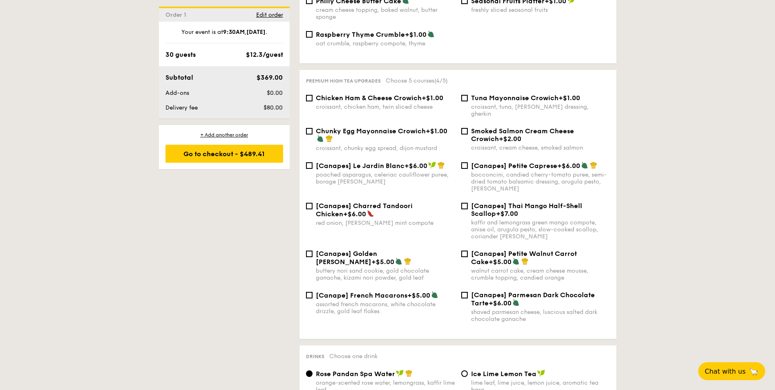
scroll to position [1021, 0]
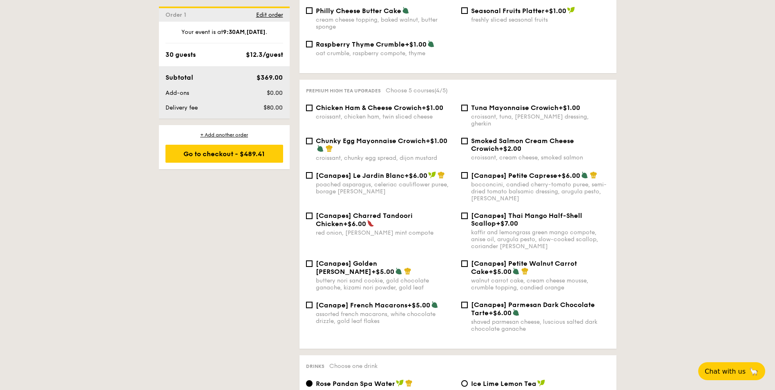
click at [514, 137] on div "Smoked Salmon Cream Cheese Crowich +$2.00" at bounding box center [540, 145] width 139 height 16
click at [467, 138] on input "Smoked Salmon Cream Cheese Crowich +$2.00 croissant, cream cheese, smoked salmon" at bounding box center [464, 141] width 7 height 7
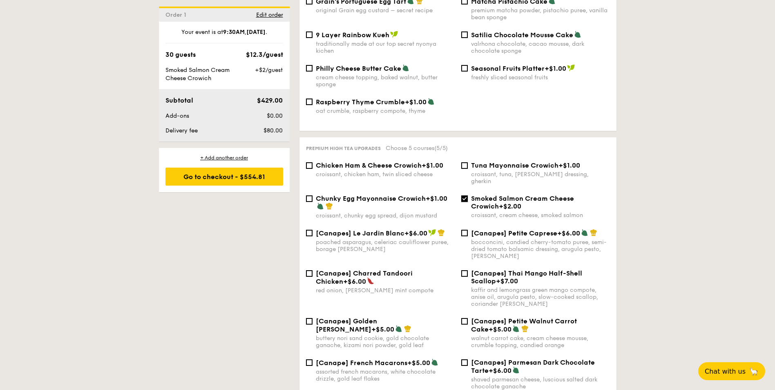
scroll to position [980, 0]
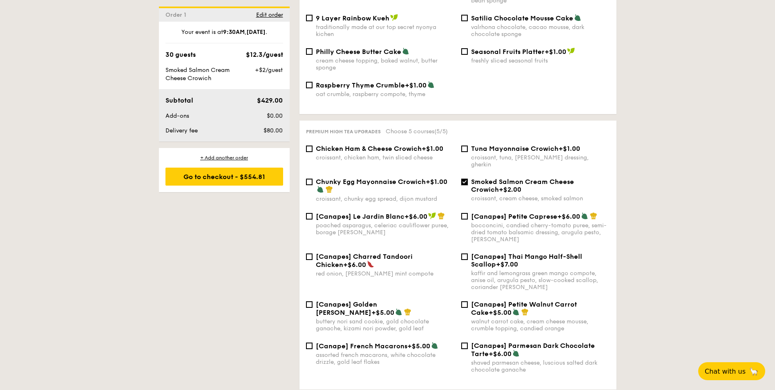
click at [463, 178] on input "Smoked Salmon Cream Cheese Crowich +$2.00 croissant, cream cheese, smoked salmon" at bounding box center [464, 181] width 7 height 7
checkbox input "false"
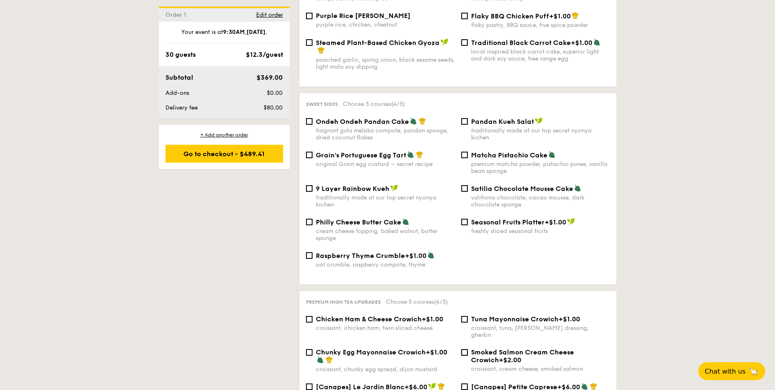
scroll to position [735, 0]
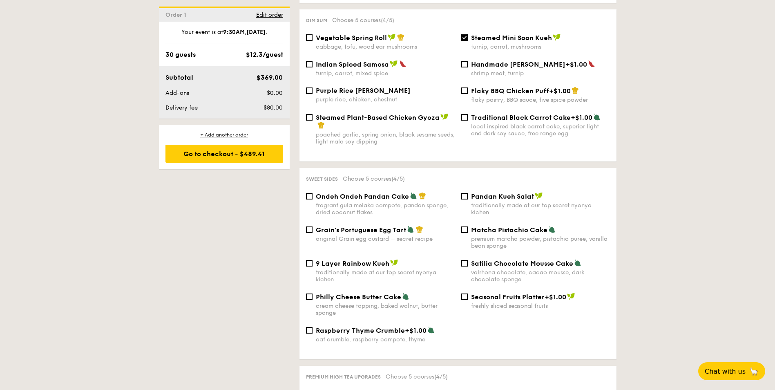
click at [248, 63] on div "Your event is at 9:30AM , Jan 11, 2026 . 30 guests $12.3/guest Subtotal $369.00…" at bounding box center [224, 70] width 131 height 97
drag, startPoint x: 248, startPoint y: 60, endPoint x: 266, endPoint y: 57, distance: 18.2
click at [266, 57] on div "Your event is at 9:30AM , Jan 11, 2026 . 30 guests $12.3/guest Subtotal $369.00…" at bounding box center [224, 70] width 131 height 97
click at [263, 60] on div "Your event is at 9:30AM , Jan 11, 2026 . 30 guests $12.3/guest Subtotal $369.00…" at bounding box center [224, 70] width 131 height 97
click at [241, 133] on div "+ Add another order" at bounding box center [224, 134] width 118 height 7
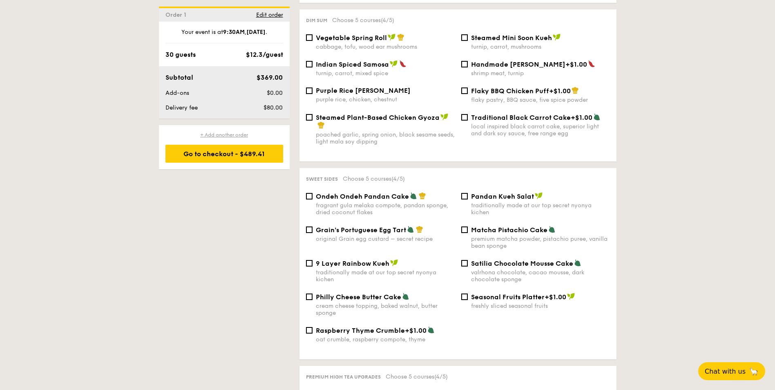
checkbox input "false"
radio input "true"
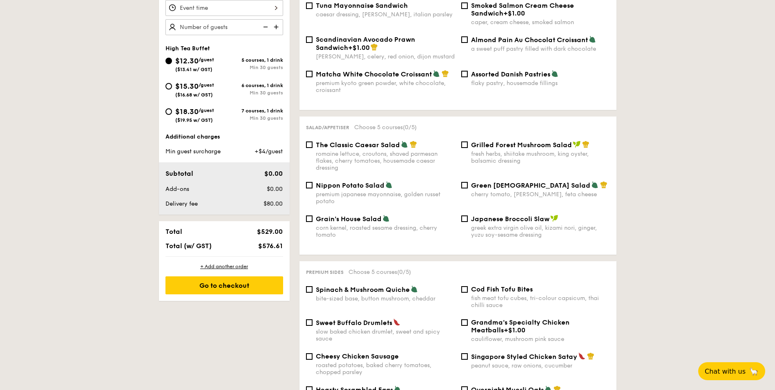
scroll to position [274, 0]
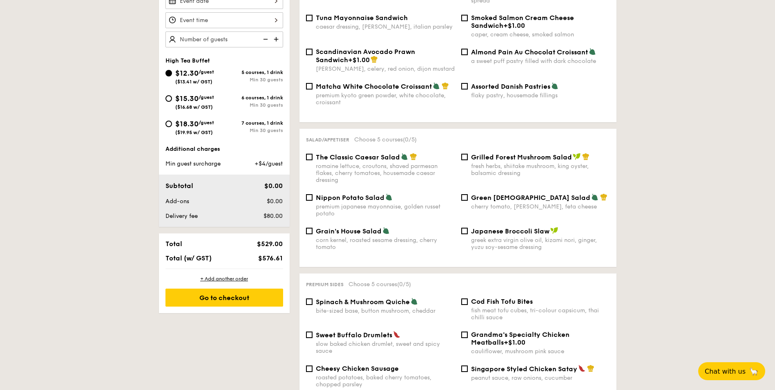
drag, startPoint x: 182, startPoint y: 167, endPoint x: 218, endPoint y: 166, distance: 36.3
click at [218, 166] on span "Min guest surcharge" at bounding box center [192, 163] width 55 height 7
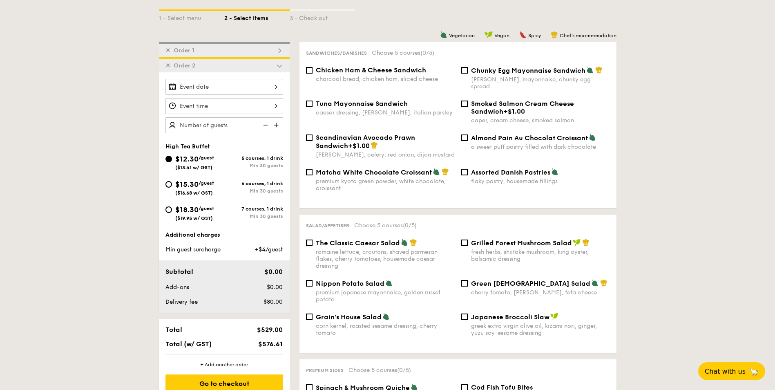
scroll to position [151, 0]
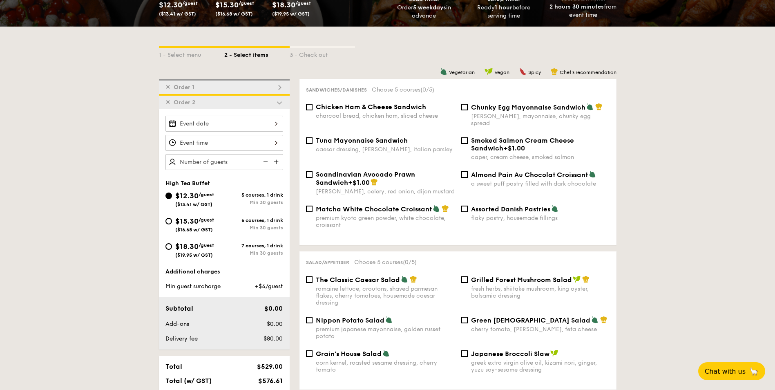
click at [283, 102] on div "✕ Order 2" at bounding box center [224, 101] width 131 height 15
click at [169, 104] on span "✕" at bounding box center [167, 102] width 5 height 7
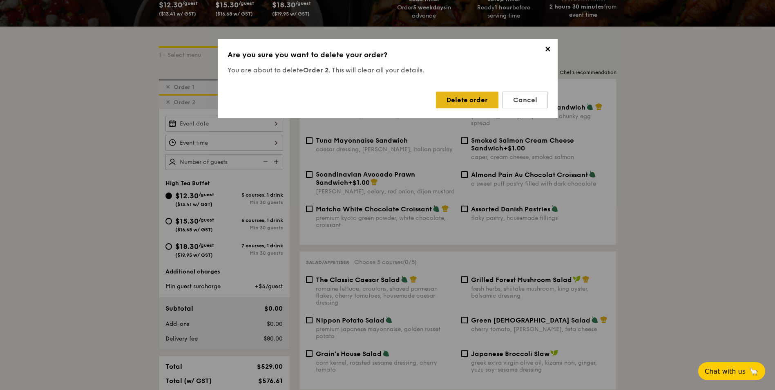
click at [460, 102] on div "Delete order" at bounding box center [467, 99] width 62 height 17
checkbox input "true"
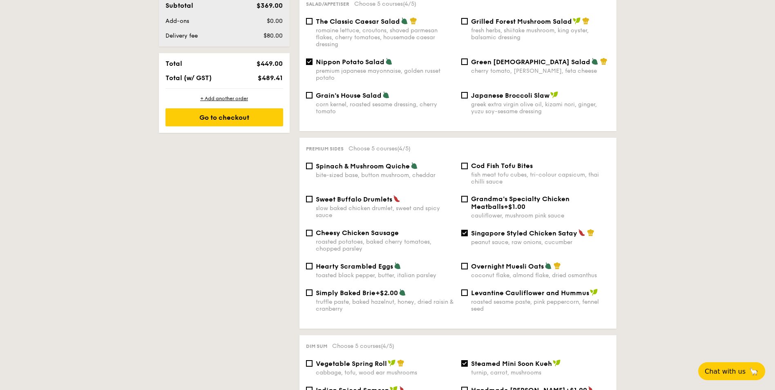
scroll to position [309, 0]
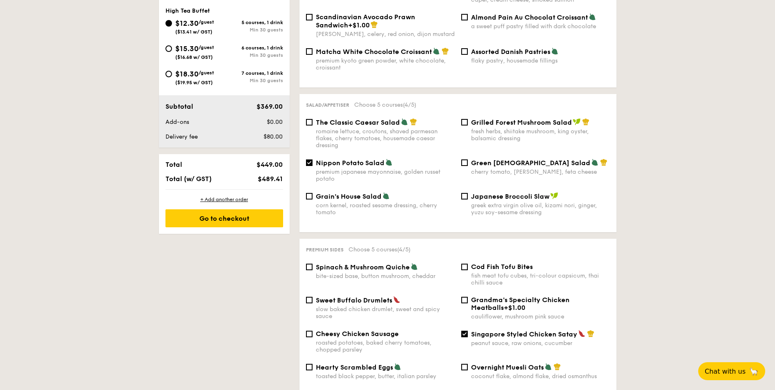
click at [315, 192] on div "Grain's House Salad corn kernel, roasted sesame dressing, cherry tomato" at bounding box center [380, 204] width 155 height 24
click at [311, 193] on input "Grain's House Salad corn kernel, roasted sesame dressing, cherry tomato" at bounding box center [309, 196] width 7 height 7
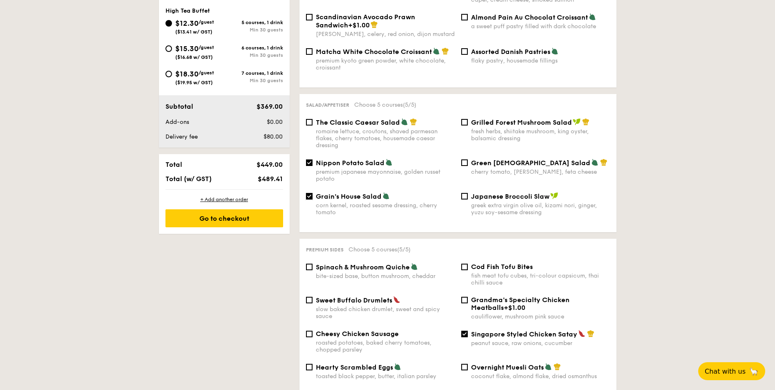
checkbox input "false"
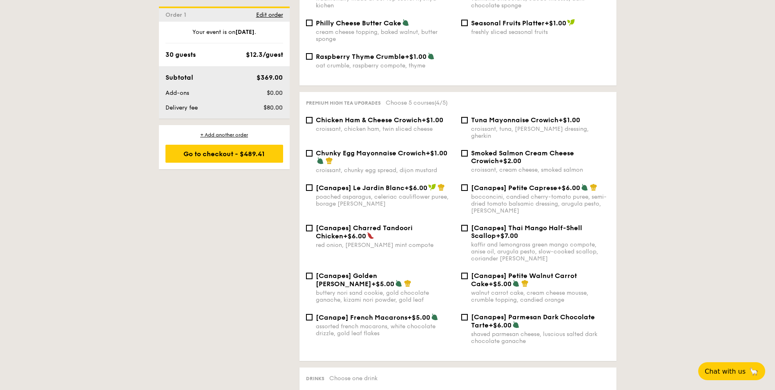
scroll to position [1003, 0]
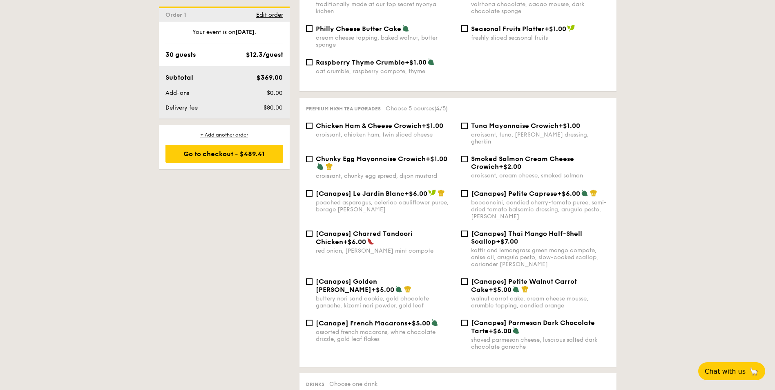
click at [312, 229] on div "[Canapes] Charred Tandoori Chicken +$6.00 red onion, coriander mint compote" at bounding box center [380, 241] width 155 height 24
click at [308, 230] on input "[Canapes] Charred Tandoori Chicken +$6.00 red onion, coriander mint compote" at bounding box center [309, 233] width 7 height 7
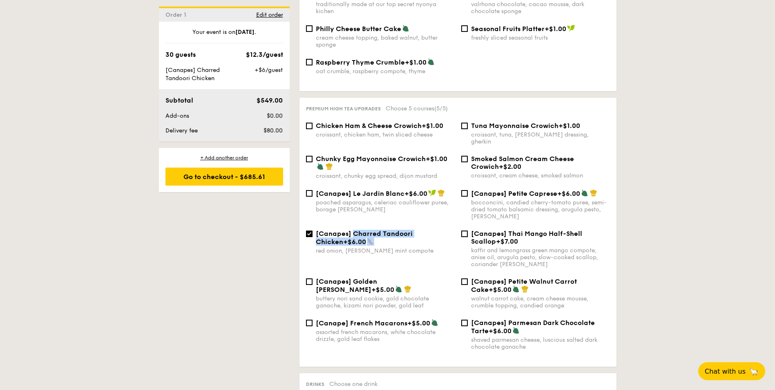
drag, startPoint x: 354, startPoint y: 220, endPoint x: 426, endPoint y: 224, distance: 72.4
click at [426, 229] on div "[Canapes] Charred Tandoori Chicken +$6.00" at bounding box center [385, 237] width 139 height 16
drag, startPoint x: 426, startPoint y: 224, endPoint x: 356, endPoint y: 232, distance: 70.7
click at [356, 247] on div "red onion, coriander mint compote" at bounding box center [385, 250] width 139 height 7
click at [312, 233] on input "[Canapes] Charred Tandoori Chicken +$6.00 red onion, coriander mint compote" at bounding box center [309, 233] width 7 height 7
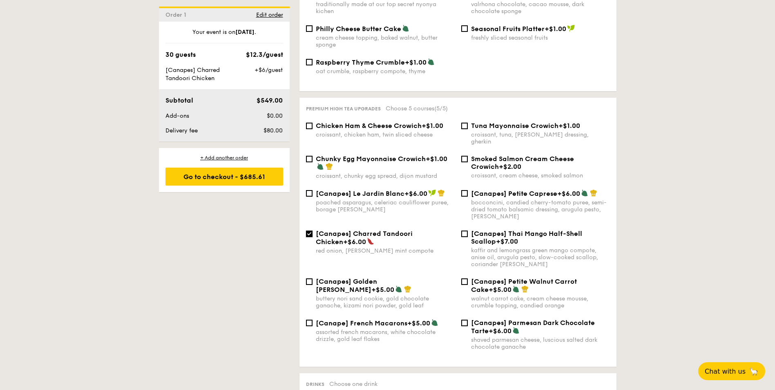
checkbox input "false"
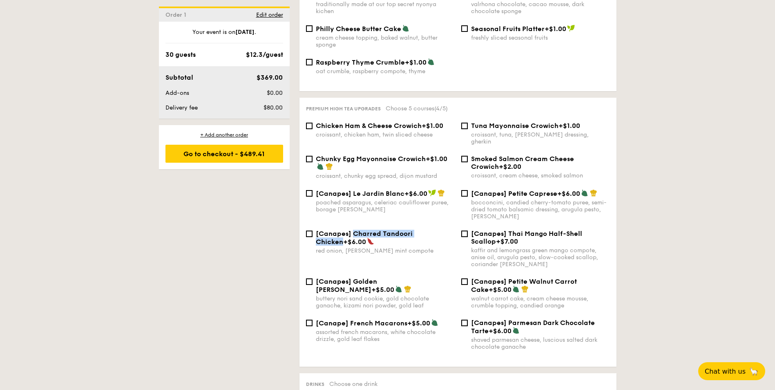
drag, startPoint x: 352, startPoint y: 221, endPoint x: 438, endPoint y: 220, distance: 86.2
click at [412, 229] on span "[Canapes] Charred Tandoori Chicken" at bounding box center [364, 237] width 97 height 16
copy span "Charred Tandoori Chicken"
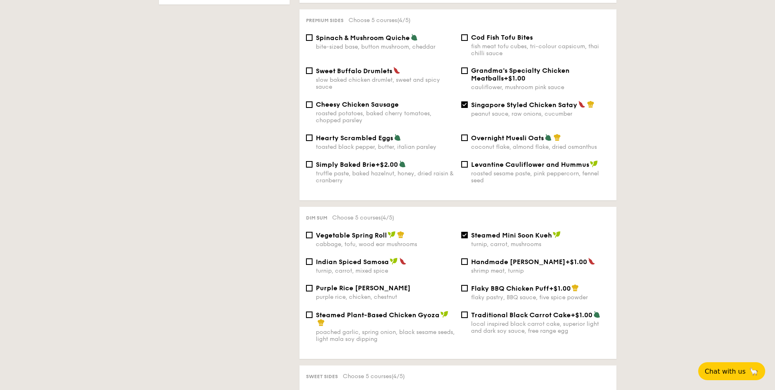
scroll to position [513, 0]
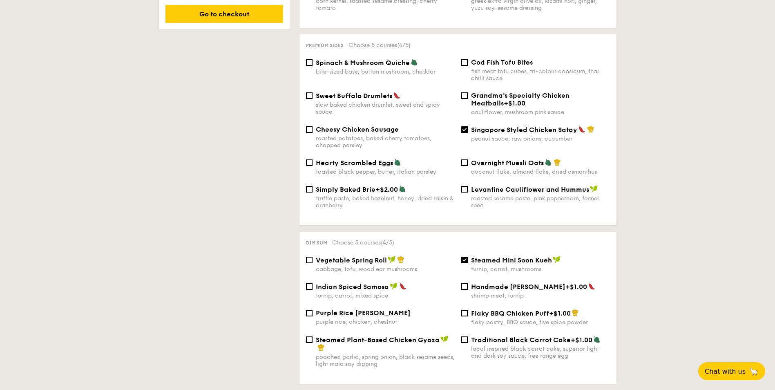
click at [352, 125] on span "Cheesy Chicken Sausage" at bounding box center [357, 129] width 83 height 8
click at [312, 126] on input "Cheesy Chicken Sausage roasted potatoes, baked cherry tomatoes, chopped parsley" at bounding box center [309, 129] width 7 height 7
checkbox input "true"
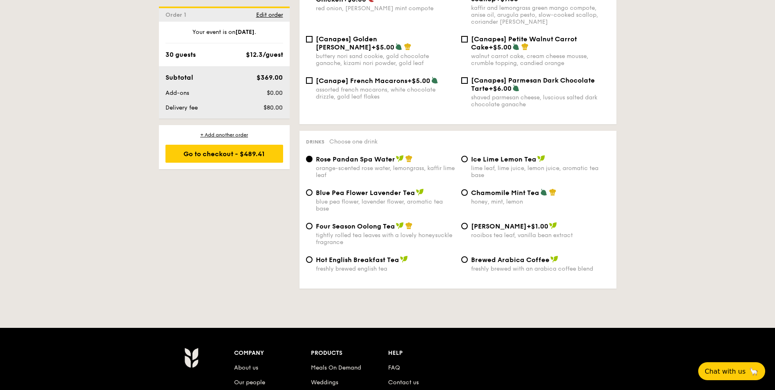
scroll to position [1166, 0]
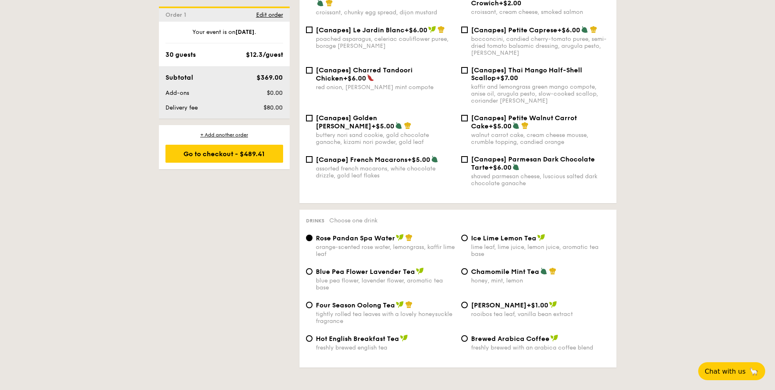
click at [343, 243] on div "orange-scented rose water, lemongrass, kaffir lime leaf" at bounding box center [385, 250] width 139 height 14
click at [312, 234] on input "Rose Pandan Spa Water orange-scented rose water, lemongrass, kaffir lime leaf" at bounding box center [309, 237] width 7 height 7
click at [345, 267] on span "Blue Pea Flower Lavender Tea" at bounding box center [365, 271] width 99 height 8
click at [312, 268] on input "Blue Pea Flower Lavender Tea blue pea flower, lavender flower, aromatic tea base" at bounding box center [309, 271] width 7 height 7
radio input "true"
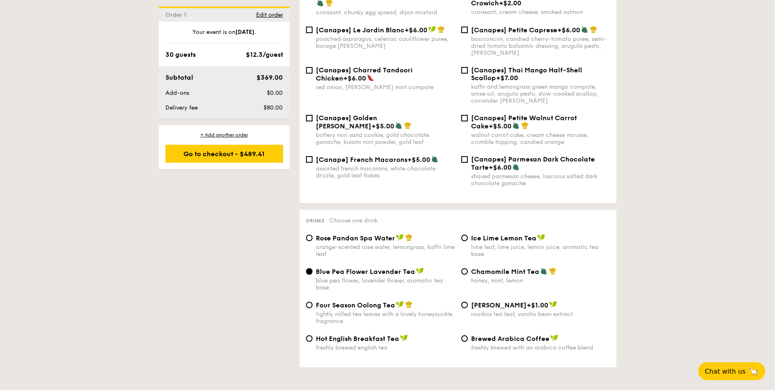
click at [486, 234] on span "Ice Lime Lemon Tea" at bounding box center [503, 238] width 65 height 8
click at [467, 234] on input "Ice Lime Lemon Tea lime leaf, lime juice, lemon juice, aromatic tea base" at bounding box center [464, 237] width 7 height 7
radio input "true"
click at [505, 267] on span "Chamomile Mint Tea" at bounding box center [505, 271] width 68 height 8
click at [467, 268] on input "Chamomile Mint Tea honey, mint, lemon" at bounding box center [464, 271] width 7 height 7
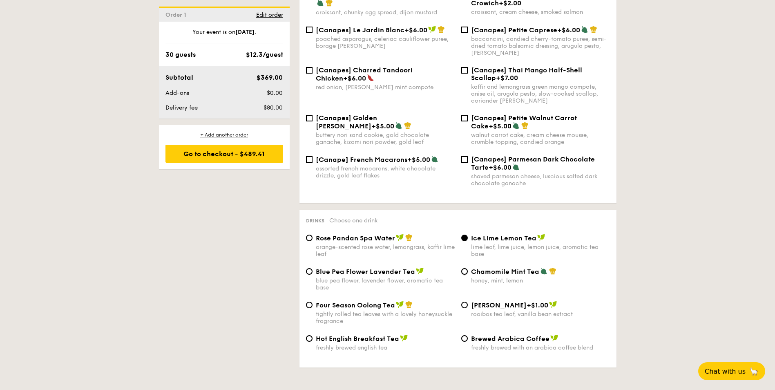
radio input "true"
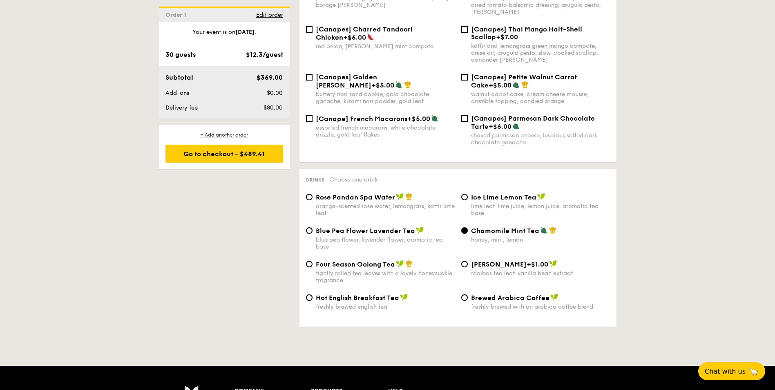
click at [239, 158] on div "Go to checkout - $489.41" at bounding box center [224, 154] width 118 height 18
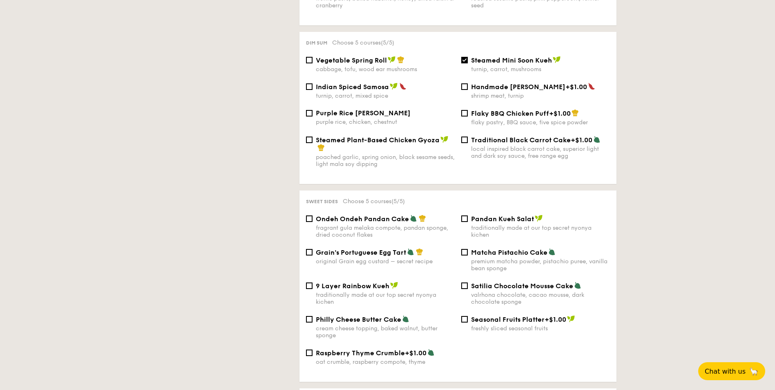
scroll to position [218, 0]
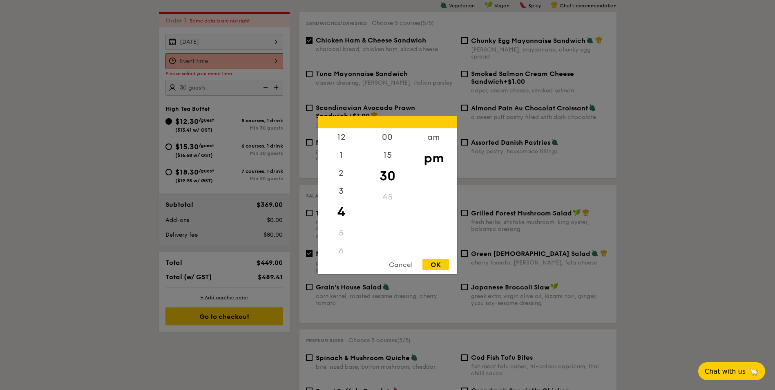
click at [245, 53] on div "12 1 2 3 4 5 6 7 8 9 10 11 00 15 30 45 am pm Cancel OK" at bounding box center [224, 61] width 118 height 16
click at [343, 208] on div "9" at bounding box center [341, 208] width 46 height 18
click at [440, 140] on div "am" at bounding box center [433, 140] width 46 height 24
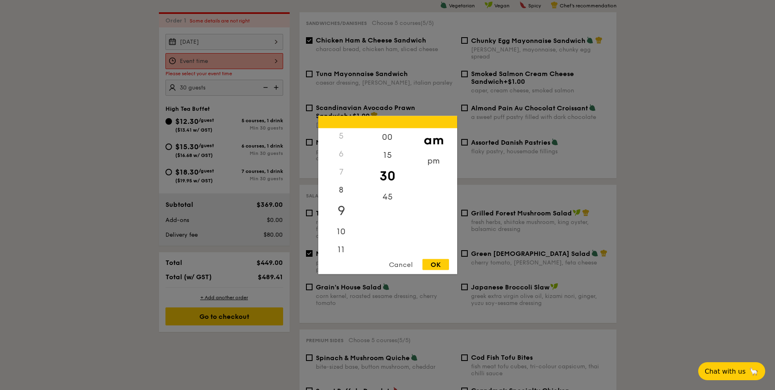
click at [345, 206] on div "9" at bounding box center [341, 211] width 46 height 24
click at [437, 265] on div "OK" at bounding box center [435, 264] width 27 height 11
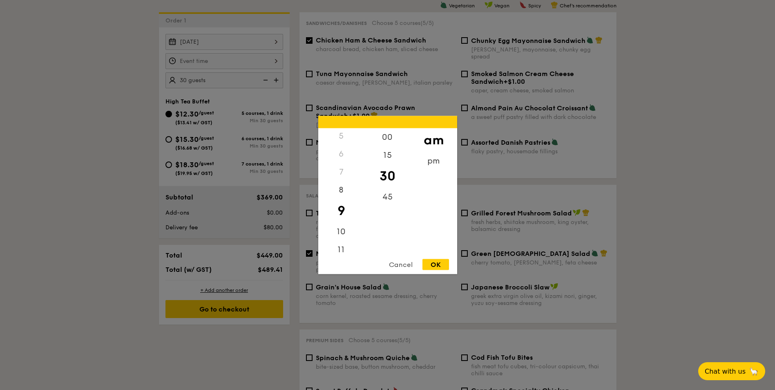
type input "9:30AM"
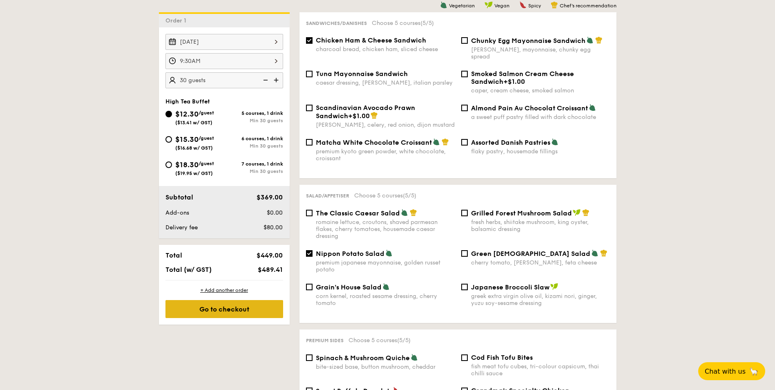
click at [238, 304] on div "Go to checkout" at bounding box center [224, 309] width 118 height 18
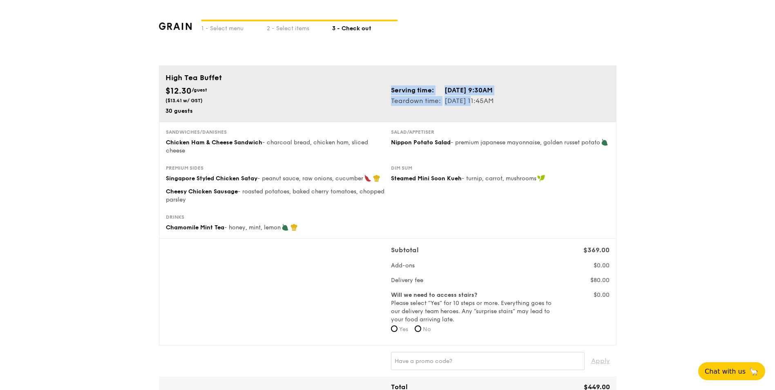
drag, startPoint x: 463, startPoint y: 96, endPoint x: 515, endPoint y: 98, distance: 51.9
click at [515, 98] on div "Serving time: Jan 11, 2026, 9:30AM Teardown time: Jan 11, 2026, 11:45AM" at bounding box center [499, 95] width 225 height 21
click at [515, 99] on div "Serving time: Jan 11, 2026, 9:30AM Teardown time: Jan 11, 2026, 11:45AM" at bounding box center [499, 95] width 225 height 21
drag, startPoint x: 515, startPoint y: 89, endPoint x: 400, endPoint y: 92, distance: 115.2
click at [400, 92] on div "Serving time: Jan 11, 2026, 9:30AM Teardown time: Jan 11, 2026, 11:45AM" at bounding box center [499, 95] width 225 height 21
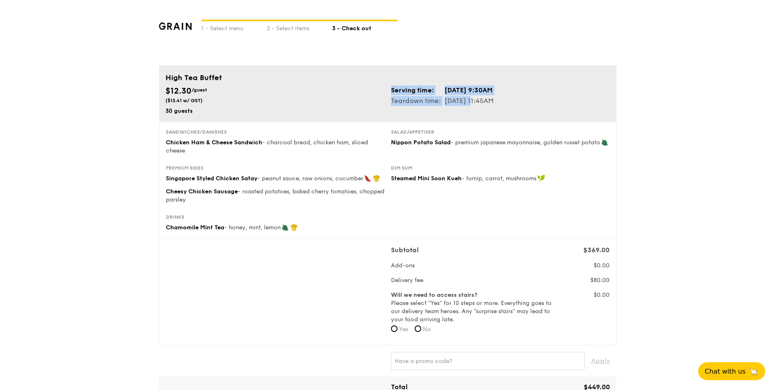
drag, startPoint x: 400, startPoint y: 92, endPoint x: 435, endPoint y: 98, distance: 35.7
click at [435, 98] on td "Teardown time:" at bounding box center [417, 101] width 53 height 11
drag, startPoint x: 432, startPoint y: 98, endPoint x: 523, endPoint y: 96, distance: 90.7
click at [523, 96] on div "Serving time: Jan 11, 2026, 9:30AM Teardown time: Jan 11, 2026, 11:45AM" at bounding box center [499, 95] width 225 height 21
click at [523, 97] on div "Serving time: Jan 11, 2026, 9:30AM Teardown time: Jan 11, 2026, 11:45AM" at bounding box center [499, 95] width 225 height 21
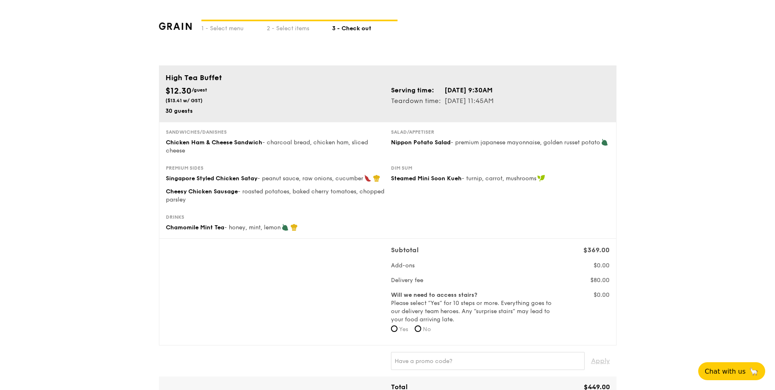
drag, startPoint x: 504, startPoint y: 98, endPoint x: 442, endPoint y: 98, distance: 62.1
click at [442, 98] on tr "Teardown time: Jan 11, 2026, 11:45AM" at bounding box center [442, 101] width 103 height 11
drag, startPoint x: 442, startPoint y: 98, endPoint x: 438, endPoint y: 98, distance: 4.1
click at [438, 98] on td "Teardown time:" at bounding box center [417, 101] width 53 height 11
drag, startPoint x: 438, startPoint y: 98, endPoint x: 542, endPoint y: 98, distance: 104.1
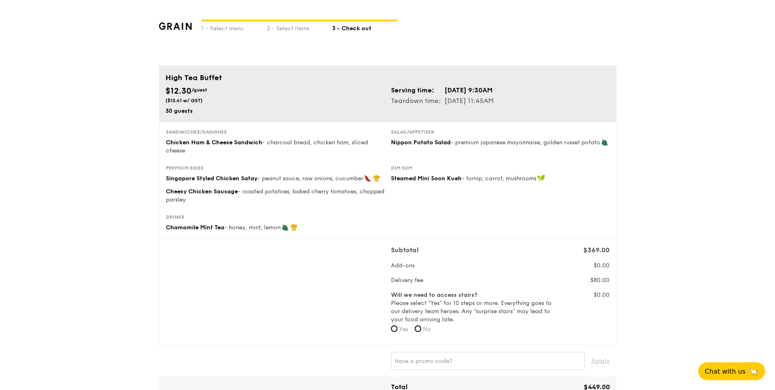
click at [542, 98] on div "Serving time: Jan 11, 2026, 9:30AM Teardown time: Jan 11, 2026, 11:45AM" at bounding box center [499, 95] width 225 height 21
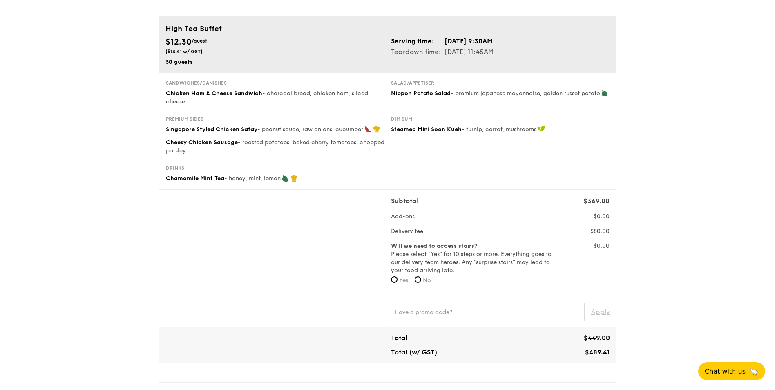
scroll to position [82, 0]
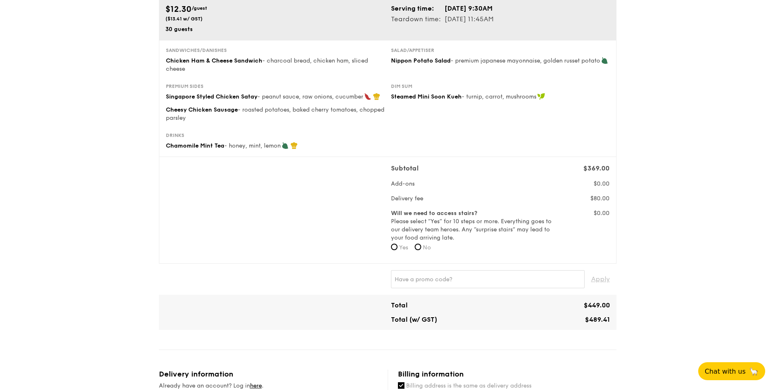
drag, startPoint x: 459, startPoint y: 49, endPoint x: 552, endPoint y: 62, distance: 94.8
click at [552, 62] on div "Salad/Appetiser Nippon Potato Salad - premium japanese mayonnaise, golden russe…" at bounding box center [500, 56] width 218 height 18
click at [555, 74] on div "Sandwiches/Danishes Chicken Ham & Cheese Sandwich - charcoal bread, chicken ham…" at bounding box center [388, 65] width 450 height 36
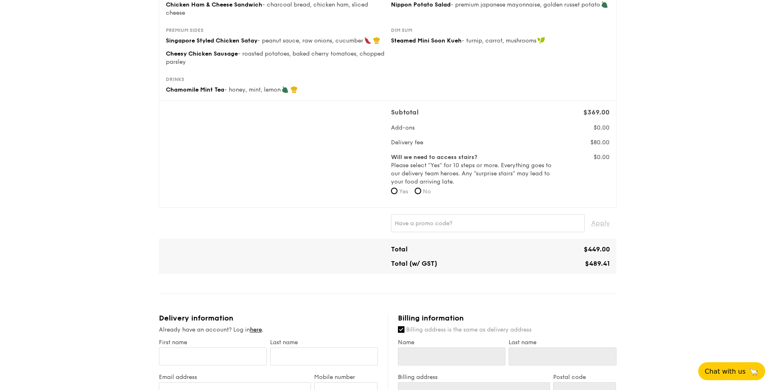
scroll to position [78, 0]
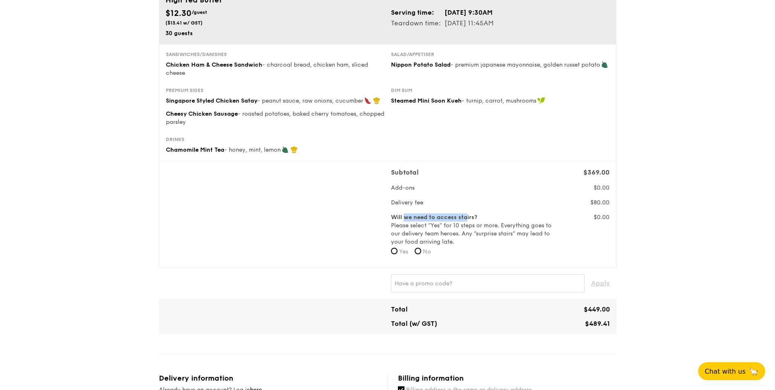
drag, startPoint x: 405, startPoint y: 216, endPoint x: 466, endPoint y: 216, distance: 61.2
click at [466, 216] on b "Will we need to access stairs?" at bounding box center [434, 217] width 86 height 7
drag, startPoint x: 437, startPoint y: 217, endPoint x: 470, endPoint y: 220, distance: 33.2
click at [470, 220] on b "Will we need to access stairs?" at bounding box center [434, 217] width 86 height 7
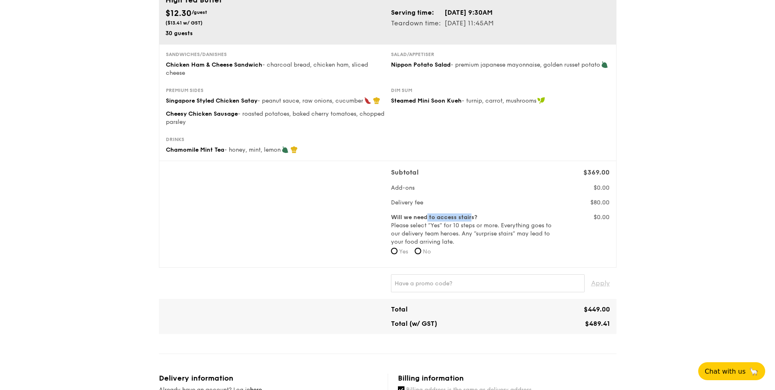
click at [468, 220] on b "Will we need to access stairs?" at bounding box center [434, 217] width 86 height 7
click at [392, 249] on input "Yes" at bounding box center [394, 250] width 7 height 7
radio input "true"
drag, startPoint x: 402, startPoint y: 230, endPoint x: 548, endPoint y: 238, distance: 146.8
click at [548, 238] on label "Will we need to access stairs? Please select “Yes” for 10 steps or more. Everyt…" at bounding box center [472, 229] width 162 height 33
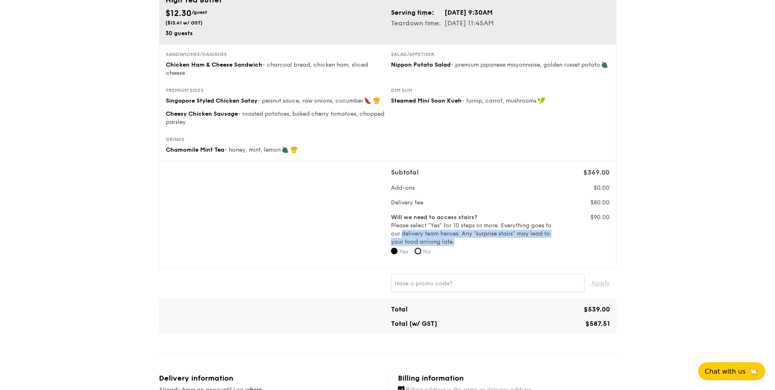
click at [548, 238] on label "Will we need to access stairs? Please select “Yes” for 10 steps or more. Everyt…" at bounding box center [472, 229] width 162 height 33
drag, startPoint x: 545, startPoint y: 235, endPoint x: 486, endPoint y: 234, distance: 59.6
click at [486, 234] on label "Will we need to access stairs? Please select “Yes” for 10 steps or more. Everyt…" at bounding box center [472, 229] width 162 height 33
drag, startPoint x: 486, startPoint y: 234, endPoint x: 491, endPoint y: 238, distance: 6.6
click at [491, 238] on label "Will we need to access stairs? Please select “Yes” for 10 steps or more. Everyt…" at bounding box center [472, 229] width 162 height 33
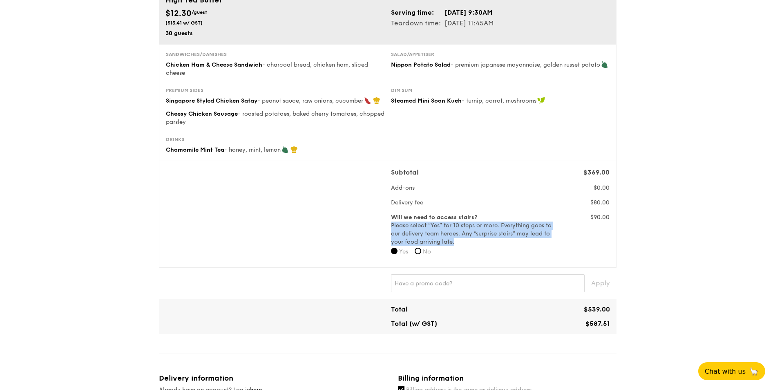
drag, startPoint x: 474, startPoint y: 240, endPoint x: 391, endPoint y: 224, distance: 84.7
click at [391, 224] on label "Will we need to access stairs? Please select “Yes” for 10 steps or more. Everyt…" at bounding box center [472, 229] width 162 height 33
drag, startPoint x: 391, startPoint y: 224, endPoint x: 456, endPoint y: 238, distance: 66.8
click at [456, 238] on label "Will we need to access stairs? Please select “Yes” for 10 steps or more. Everyt…" at bounding box center [472, 229] width 162 height 33
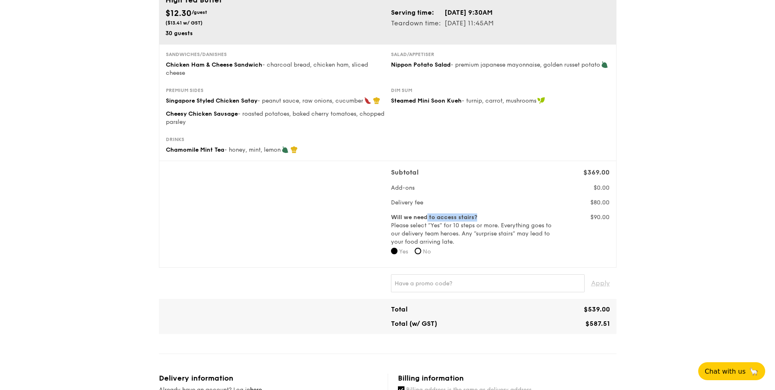
drag, startPoint x: 427, startPoint y: 218, endPoint x: 507, endPoint y: 220, distance: 79.6
click at [507, 220] on label "Will we need to access stairs? Please select “Yes” for 10 steps or more. Everyt…" at bounding box center [472, 229] width 162 height 33
drag, startPoint x: 507, startPoint y: 220, endPoint x: 508, endPoint y: 227, distance: 7.5
click at [508, 227] on label "Will we need to access stairs? Please select “Yes” for 10 steps or more. Everyt…" at bounding box center [472, 229] width 162 height 33
drag, startPoint x: 428, startPoint y: 220, endPoint x: 501, endPoint y: 220, distance: 73.1
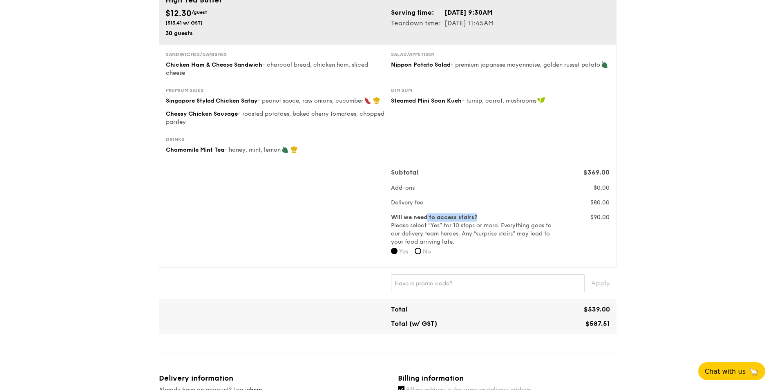
click at [501, 220] on label "Will we need to access stairs? Please select “Yes” for 10 steps or more. Everyt…" at bounding box center [472, 229] width 162 height 33
click at [501, 223] on label "Will we need to access stairs? Please select “Yes” for 10 steps or more. Everyt…" at bounding box center [472, 229] width 162 height 33
click at [421, 248] on input "No" at bounding box center [417, 250] width 7 height 7
radio input "true"
click at [395, 251] on input "Yes" at bounding box center [394, 250] width 7 height 7
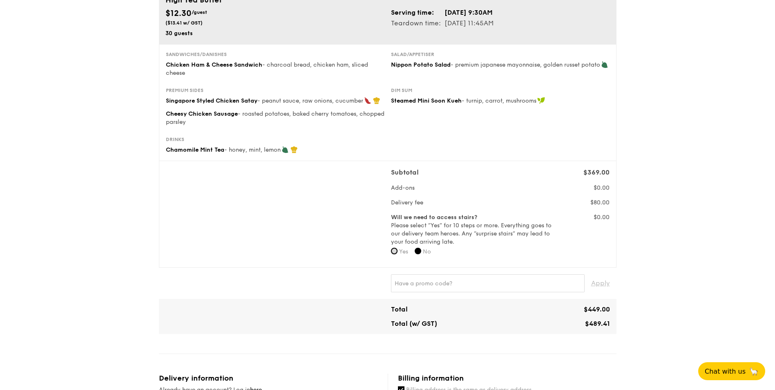
radio input "true"
click at [424, 248] on label "No" at bounding box center [422, 251] width 16 height 8
click at [421, 248] on input "No" at bounding box center [417, 250] width 7 height 7
radio input "true"
drag, startPoint x: 456, startPoint y: 225, endPoint x: 499, endPoint y: 225, distance: 42.5
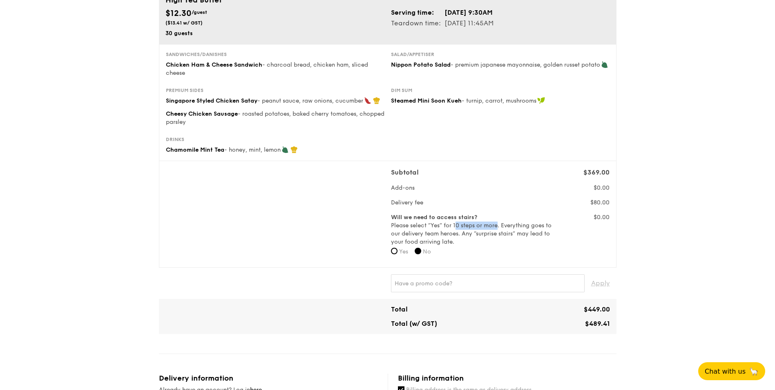
click at [499, 225] on label "Will we need to access stairs? Please select “Yes” for 10 steps or more. Everyt…" at bounding box center [472, 229] width 162 height 33
drag, startPoint x: 499, startPoint y: 225, endPoint x: 502, endPoint y: 232, distance: 7.1
click at [502, 232] on label "Will we need to access stairs? Please select “Yes” for 10 steps or more. Everyt…" at bounding box center [472, 229] width 162 height 33
drag, startPoint x: 477, startPoint y: 236, endPoint x: 487, endPoint y: 236, distance: 10.2
click at [487, 236] on label "Will we need to access stairs? Please select “Yes” for 10 steps or more. Everyt…" at bounding box center [472, 229] width 162 height 33
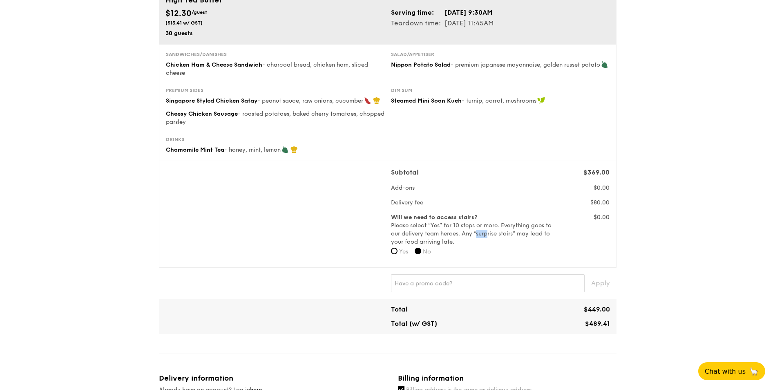
click at [487, 236] on label "Will we need to access stairs? Please select “Yes” for 10 steps or more. Everyt…" at bounding box center [472, 229] width 162 height 33
drag, startPoint x: 507, startPoint y: 235, endPoint x: 552, endPoint y: 234, distance: 44.9
click at [552, 234] on label "Will we need to access stairs? Please select “Yes” for 10 steps or more. Everyt…" at bounding box center [472, 229] width 162 height 33
drag, startPoint x: 534, startPoint y: 233, endPoint x: 508, endPoint y: 233, distance: 25.7
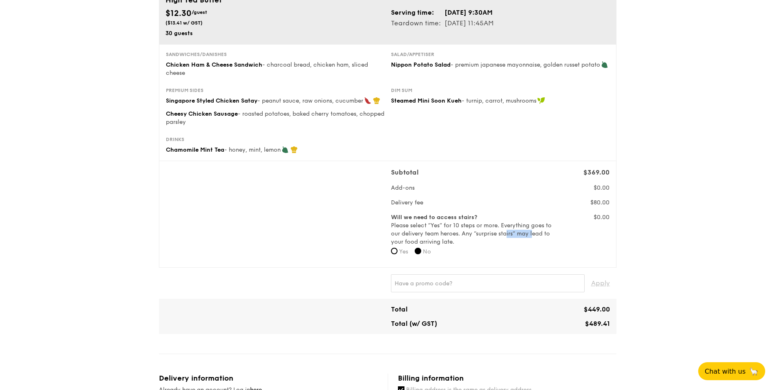
click at [508, 233] on label "Will we need to access stairs? Please select “Yes” for 10 steps or more. Everyt…" at bounding box center [472, 229] width 162 height 33
click at [514, 232] on label "Will we need to access stairs? Please select “Yes” for 10 steps or more. Everyt…" at bounding box center [472, 229] width 162 height 33
drag, startPoint x: 496, startPoint y: 233, endPoint x: 548, endPoint y: 230, distance: 51.1
click at [548, 230] on label "Will we need to access stairs? Please select “Yes” for 10 steps or more. Everyt…" at bounding box center [472, 229] width 162 height 33
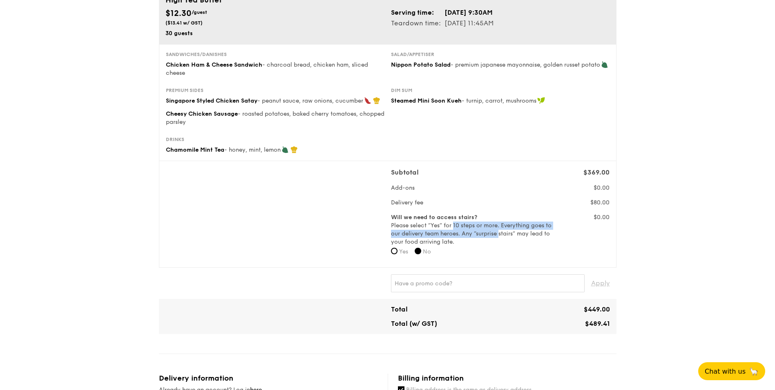
drag, startPoint x: 500, startPoint y: 235, endPoint x: 454, endPoint y: 226, distance: 47.4
click at [454, 226] on label "Will we need to access stairs? Please select “Yes” for 10 steps or more. Everyt…" at bounding box center [472, 229] width 162 height 33
click at [483, 225] on label "Will we need to access stairs? Please select “Yes” for 10 steps or more. Everyt…" at bounding box center [472, 229] width 162 height 33
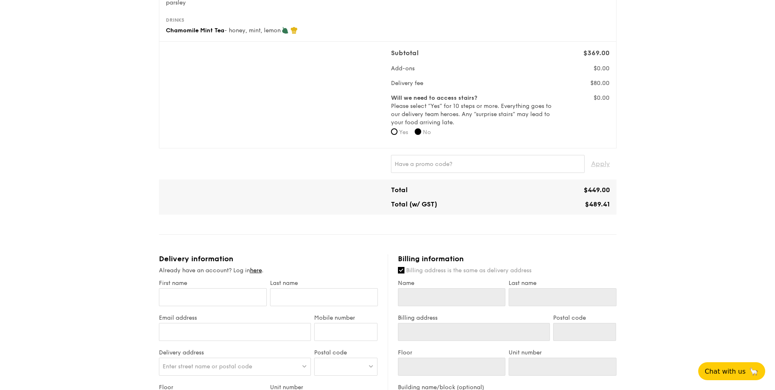
scroll to position [200, 0]
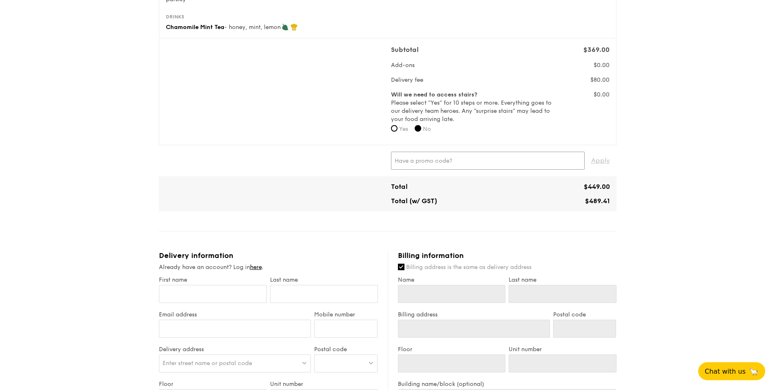
click at [457, 156] on input "text" at bounding box center [488, 160] width 194 height 18
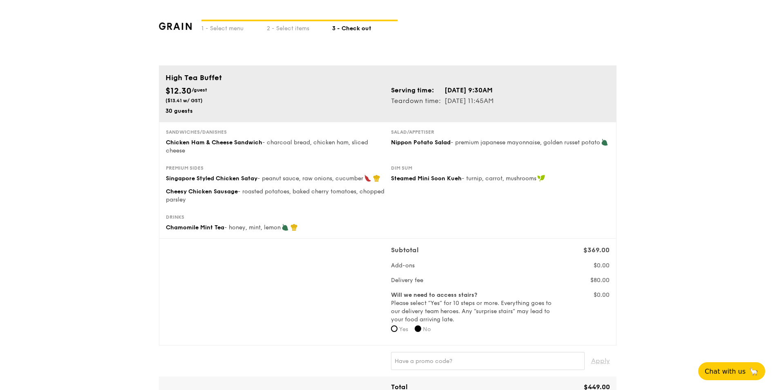
scroll to position [106, 0]
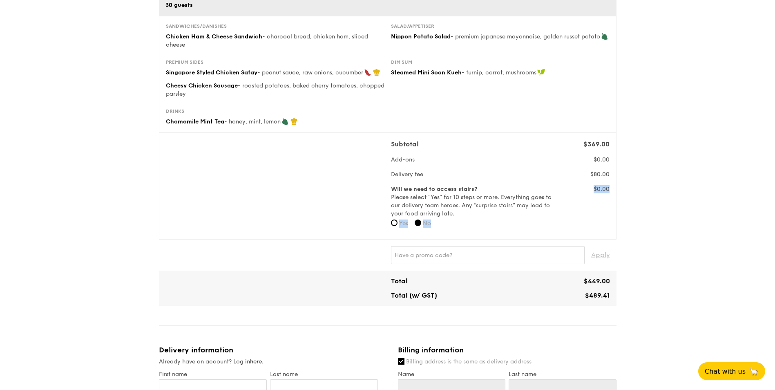
drag, startPoint x: 398, startPoint y: 221, endPoint x: 403, endPoint y: 262, distance: 40.7
click at [403, 262] on div "High Tea Buffet $12.30 /guest ($13.41 w/ GST) 30 guests Serving time: Jan 11, 2…" at bounding box center [387, 369] width 457 height 818
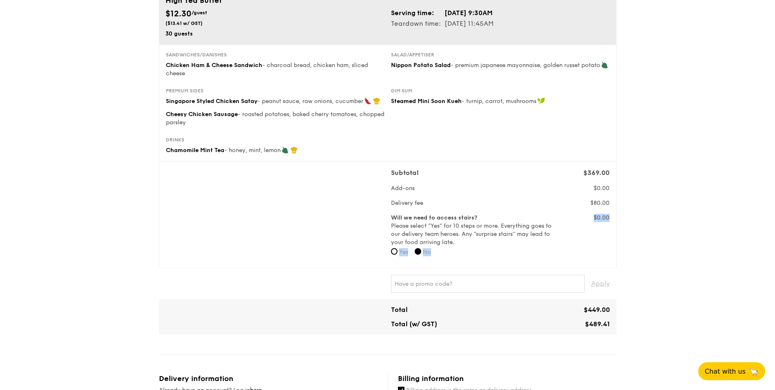
scroll to position [77, 0]
click at [630, 263] on div "1 - Select menu 2 - Select items 3 - Check out High Tea Buffet $12.30 /guest ($…" at bounding box center [387, 365] width 775 height 884
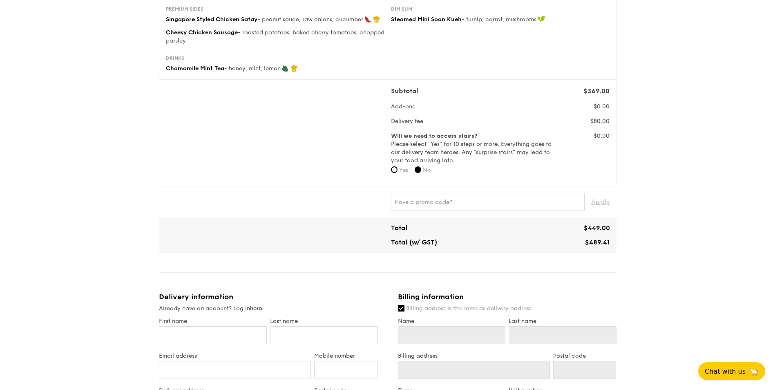
scroll to position [163, 0]
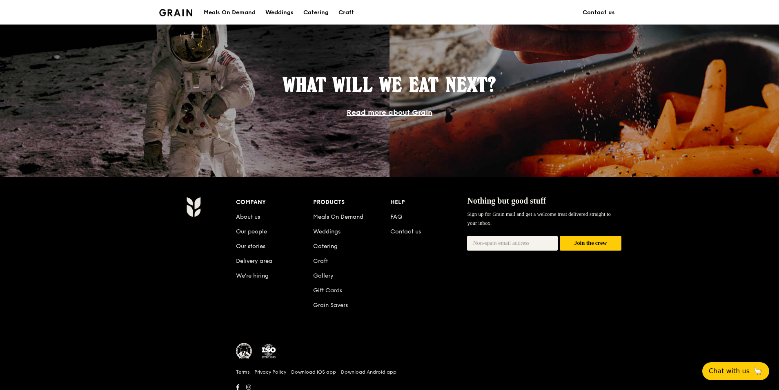
scroll to position [701, 0]
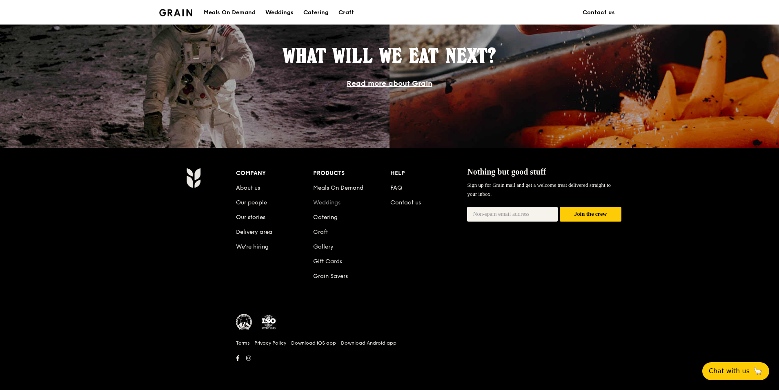
click at [336, 203] on link "Weddings" at bounding box center [326, 202] width 27 height 7
